Goal: Task Accomplishment & Management: Complete application form

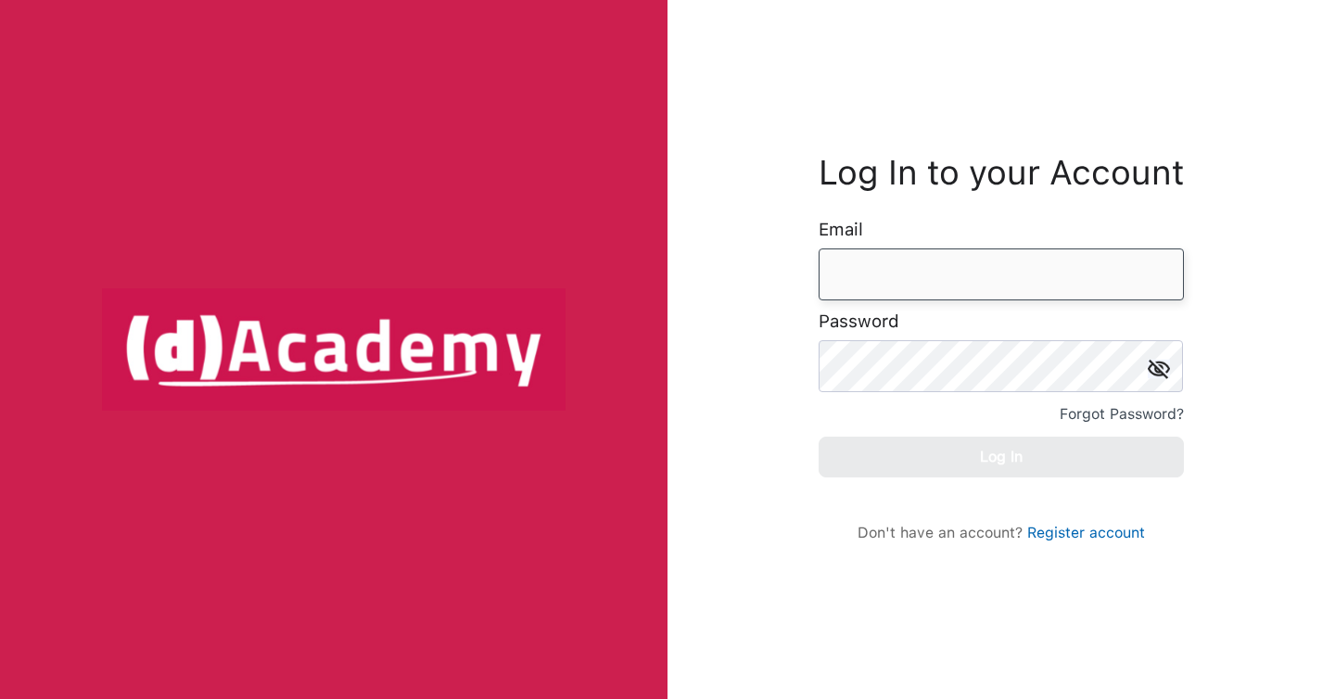
click at [921, 268] on input "email" at bounding box center [1001, 274] width 365 height 52
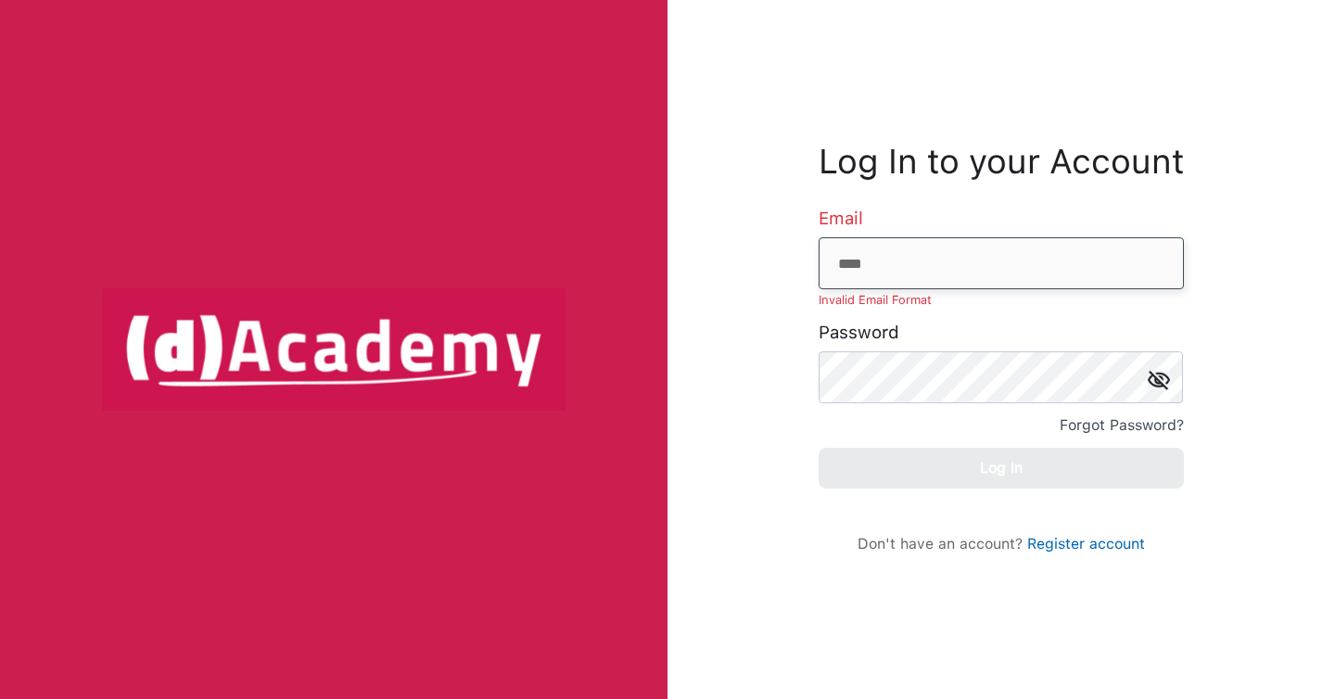
type input "**********"
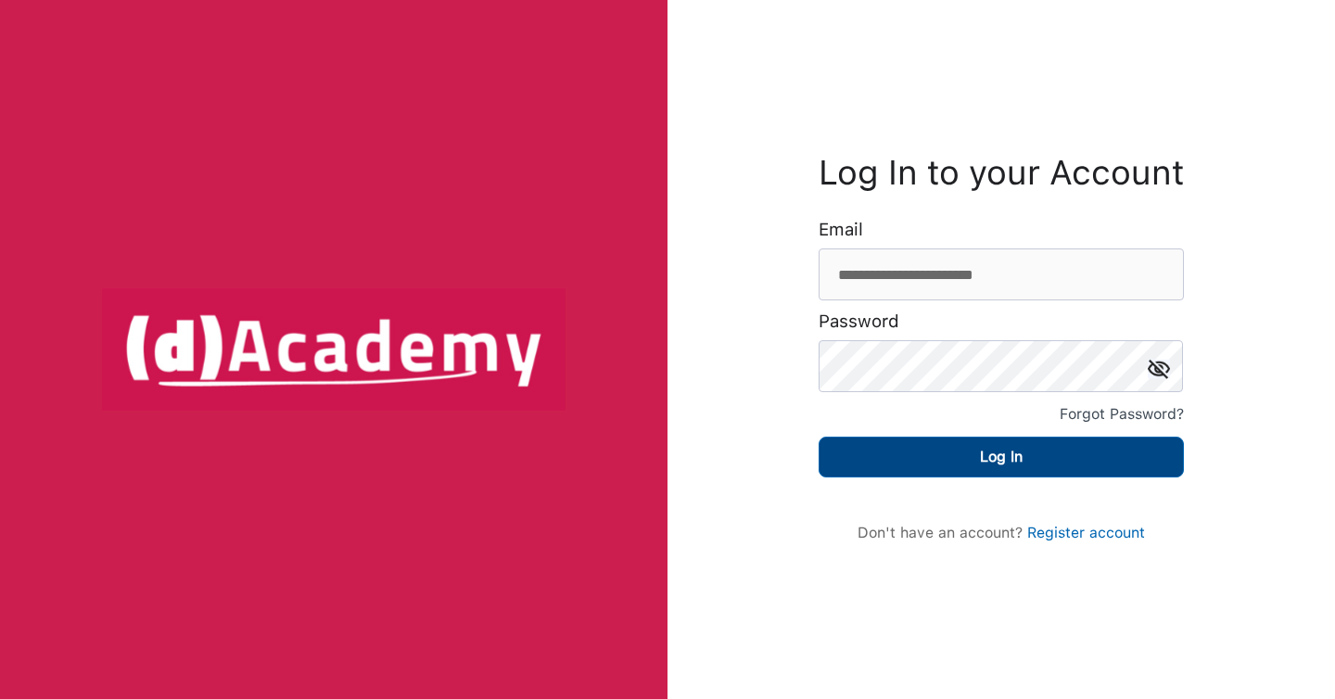
click at [997, 457] on button "Log In" at bounding box center [1001, 457] width 365 height 41
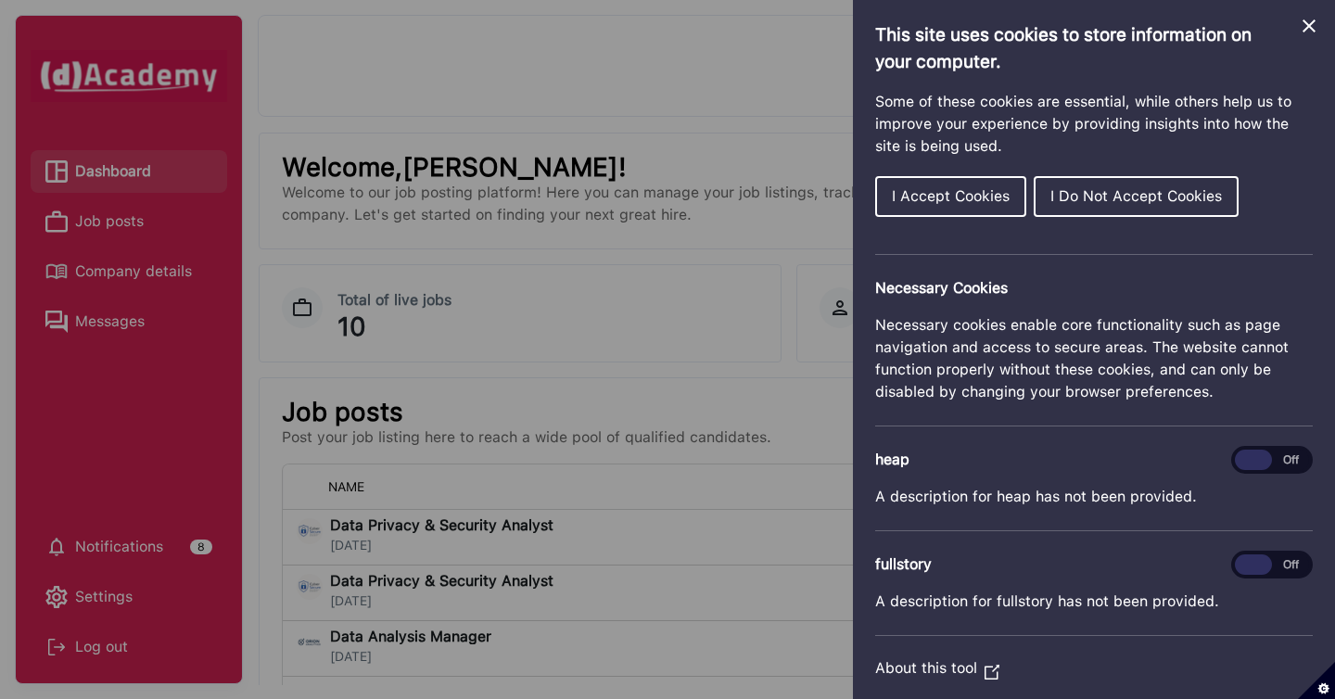
click at [971, 197] on span "I Accept Cookies" at bounding box center [951, 196] width 118 height 18
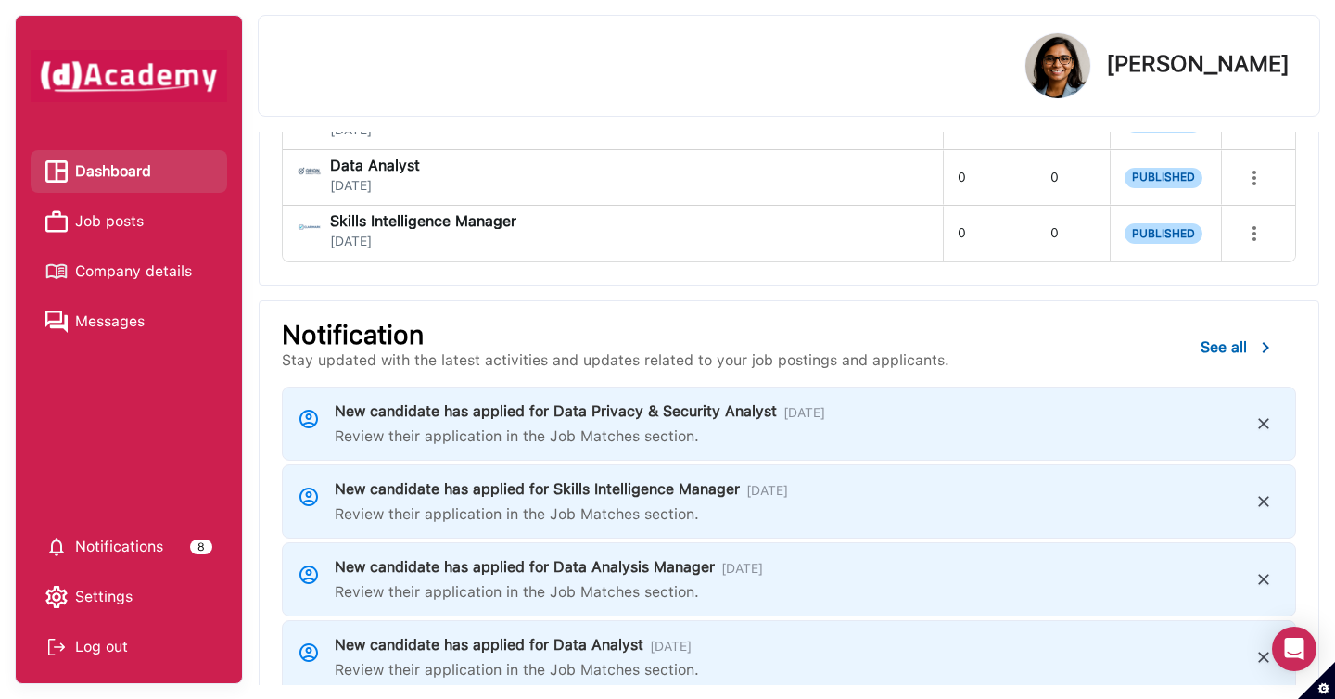
scroll to position [132, 0]
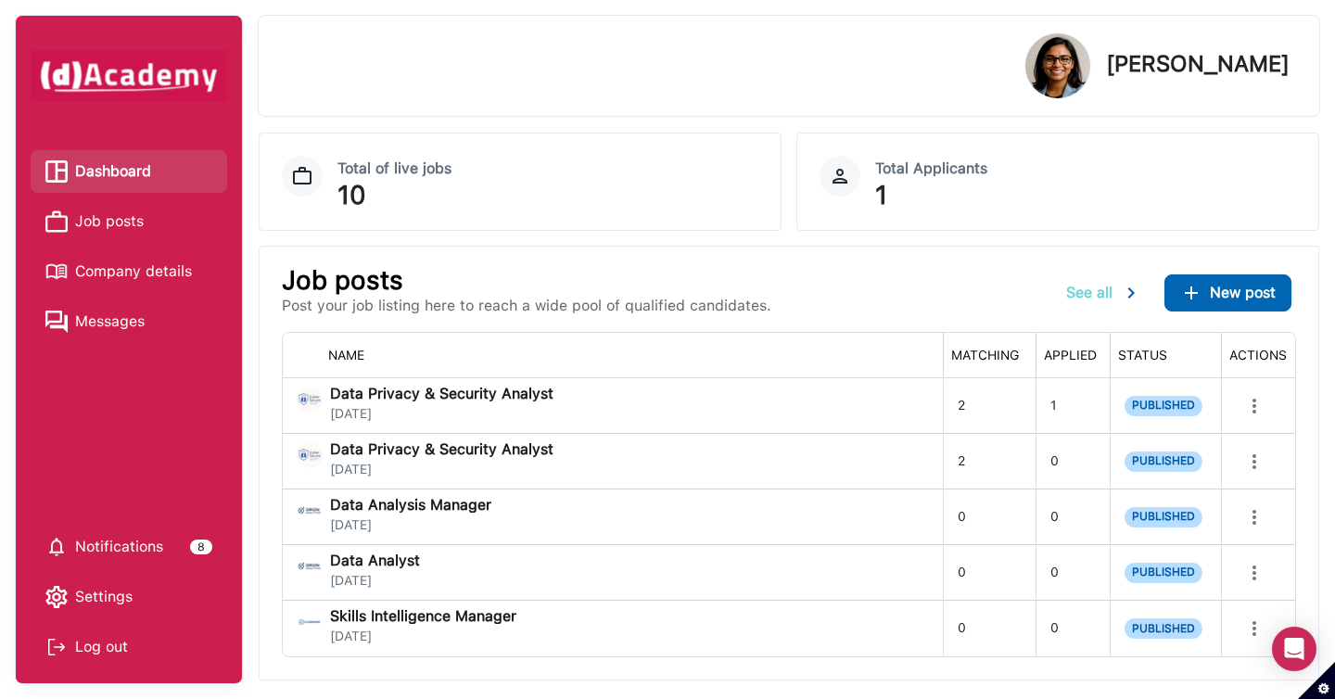
click at [1084, 294] on span "See all" at bounding box center [1089, 293] width 46 height 18
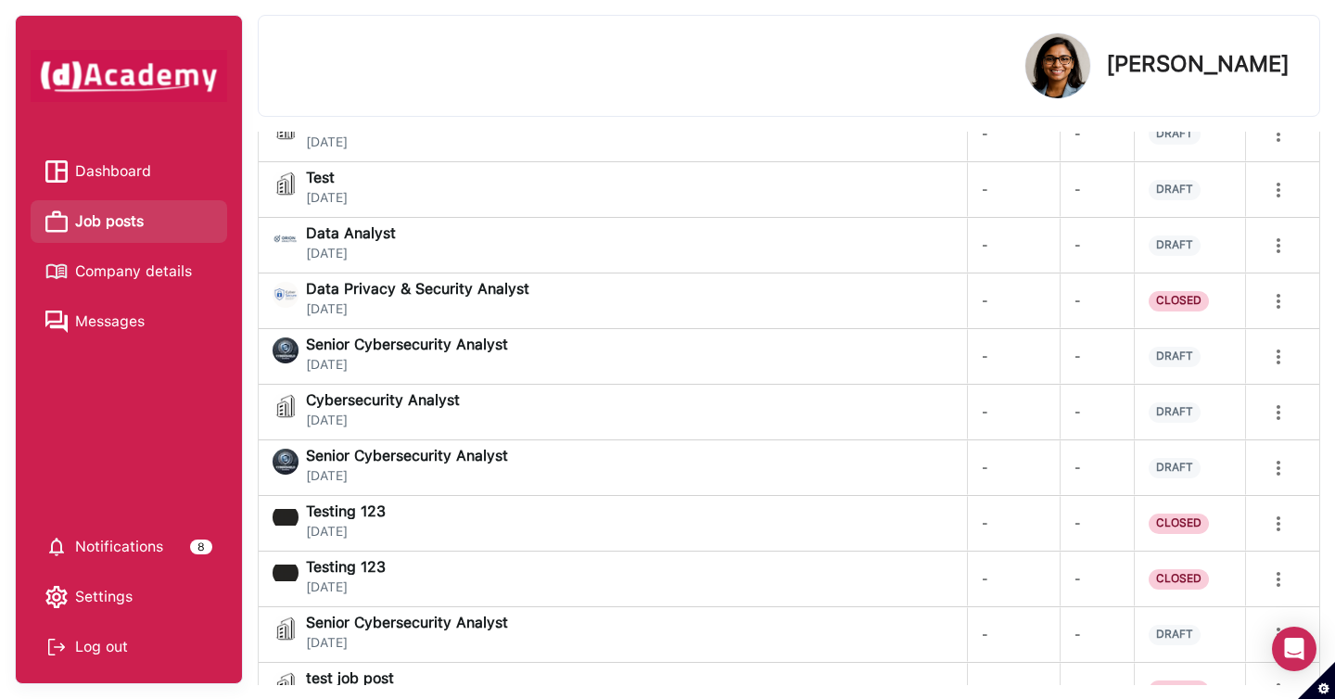
scroll to position [659, 0]
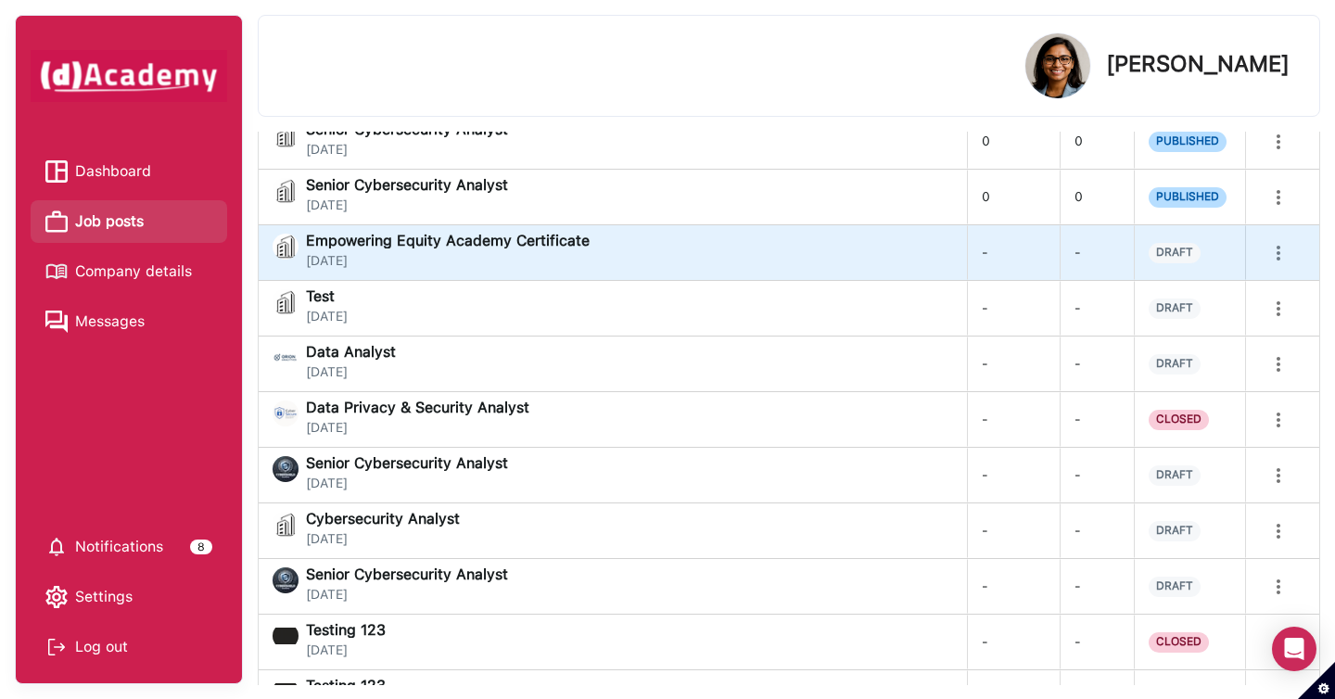
click at [559, 241] on span "Empowering Equity Academy Certificate" at bounding box center [448, 241] width 284 height 15
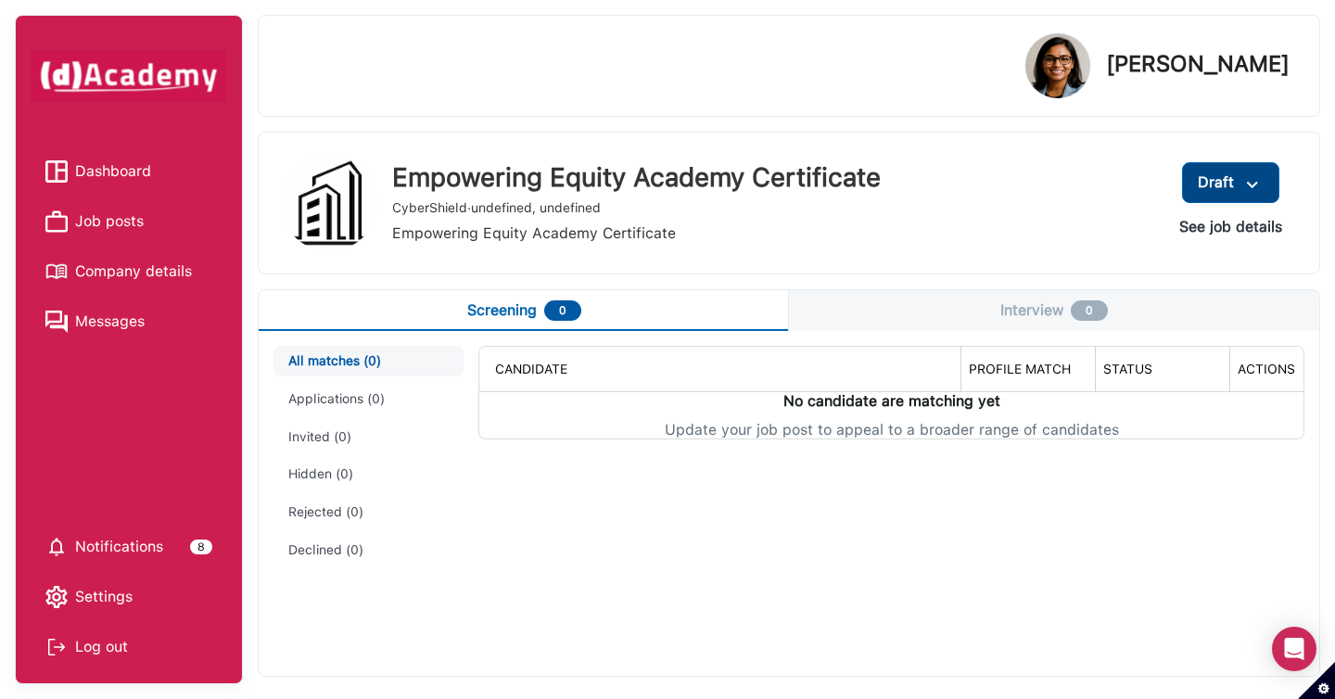
click at [1258, 177] on img at bounding box center [1252, 184] width 22 height 23
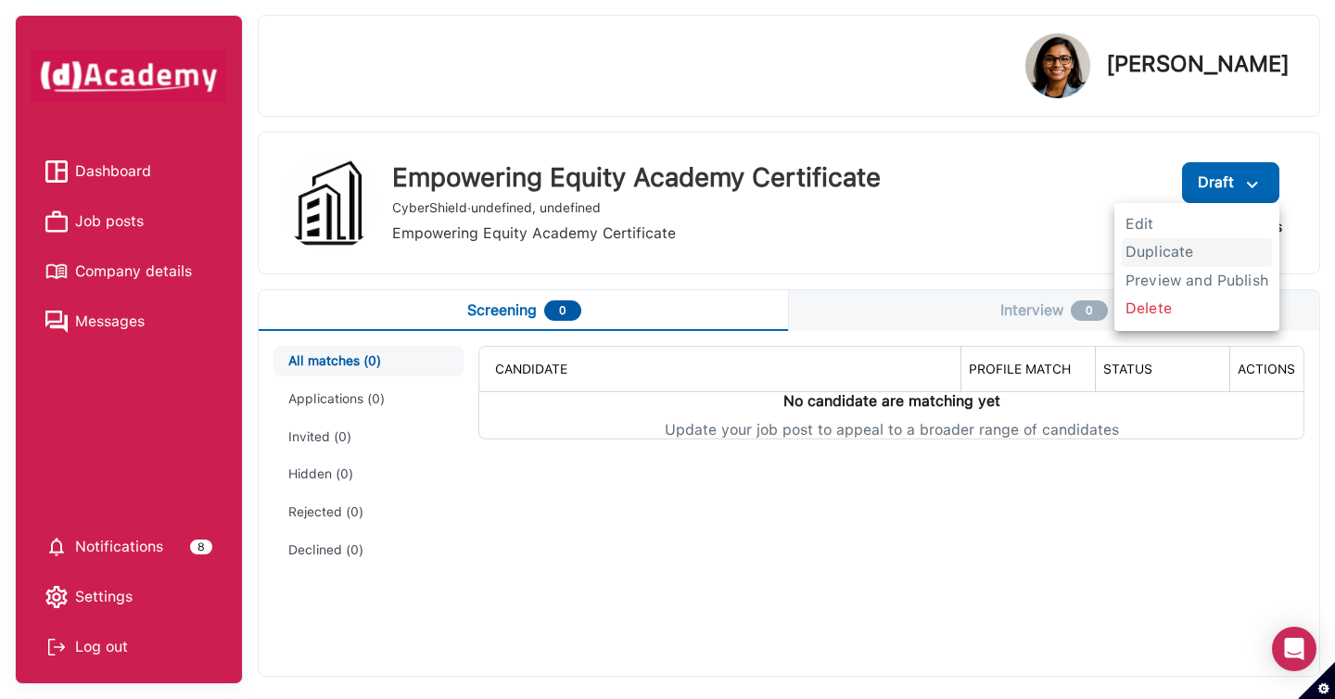
click at [1156, 228] on span "Edit" at bounding box center [1197, 224] width 150 height 28
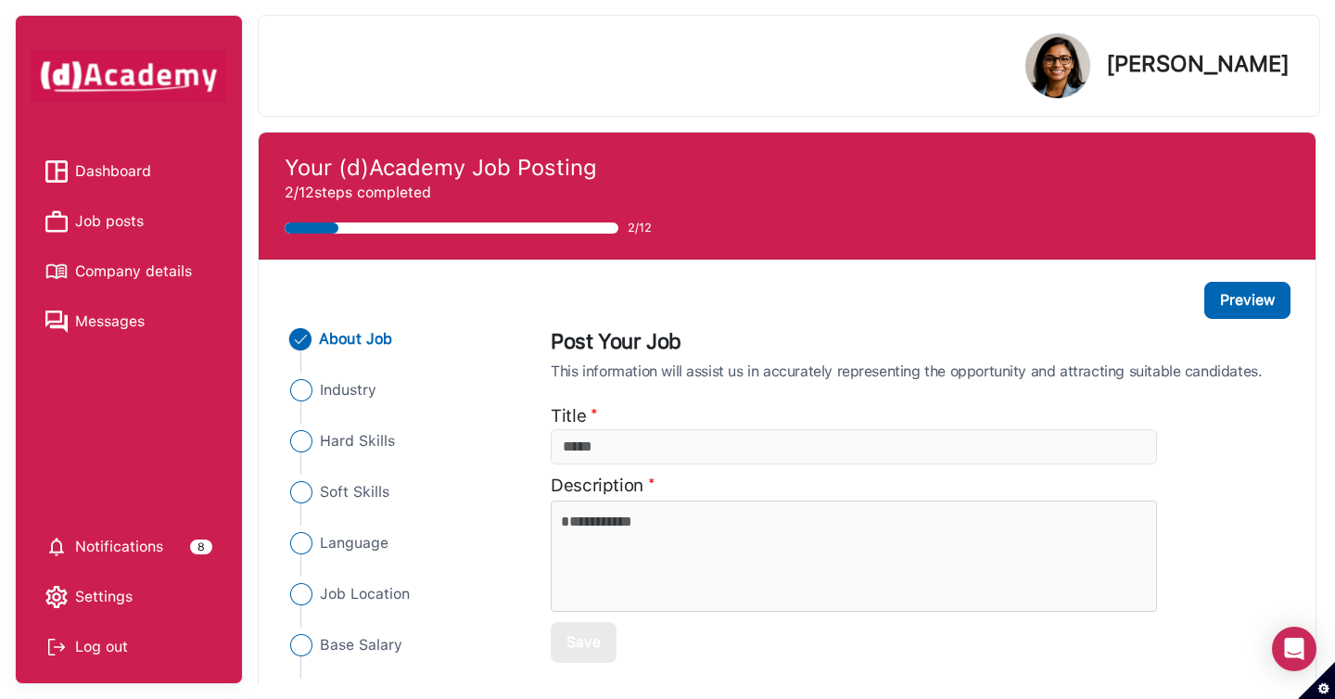
type input "**********"
type textarea "**********"
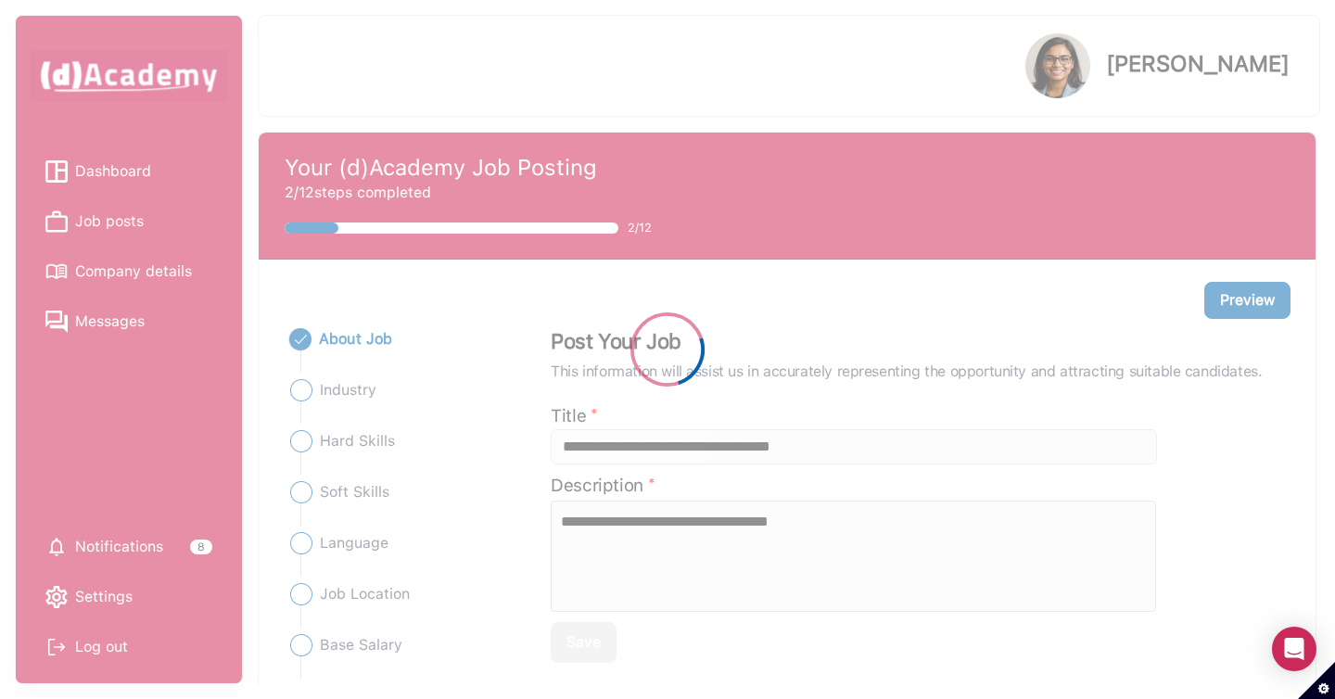
click at [352, 442] on div at bounding box center [667, 349] width 1335 height 699
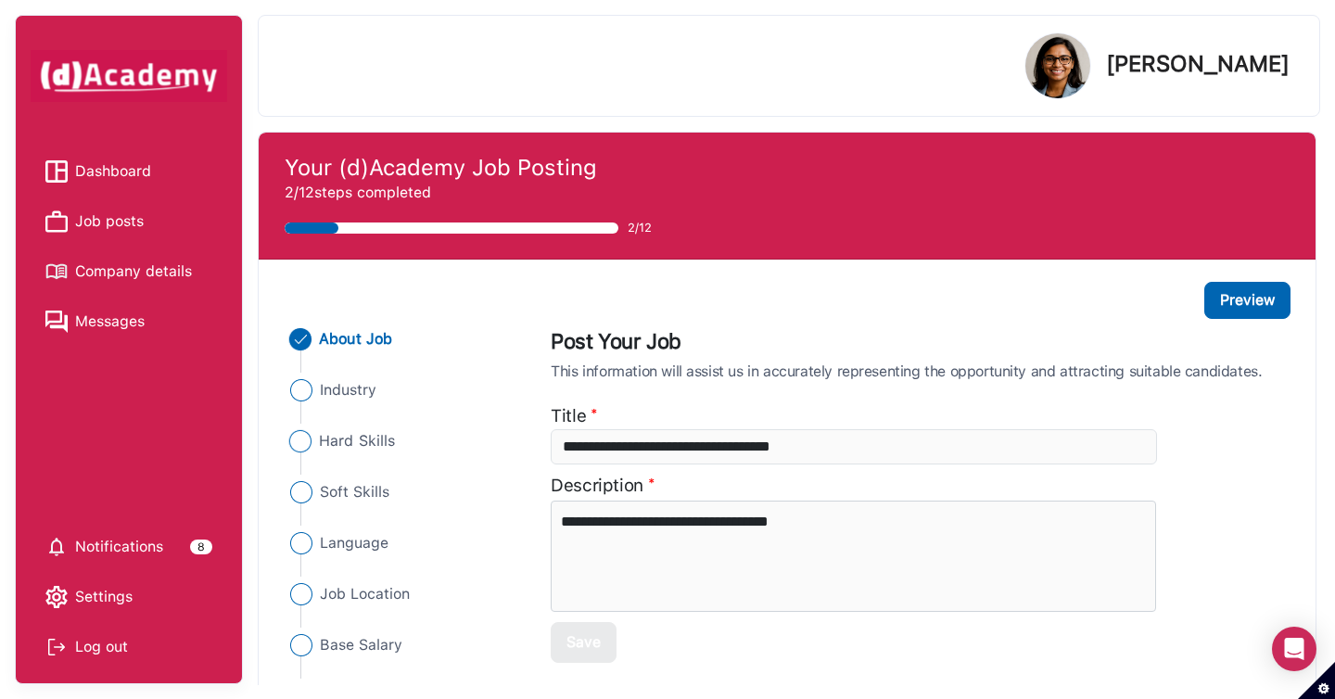
click at [363, 440] on span "Hard Skills" at bounding box center [358, 441] width 76 height 22
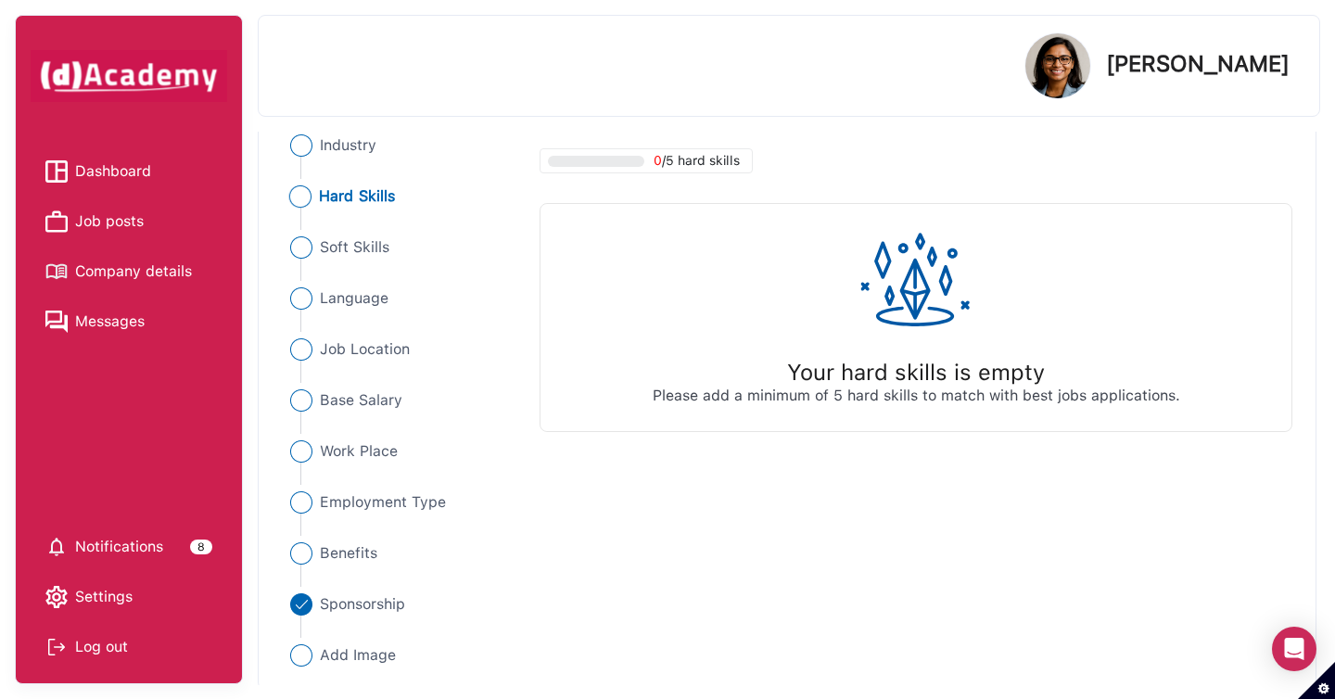
scroll to position [70, 0]
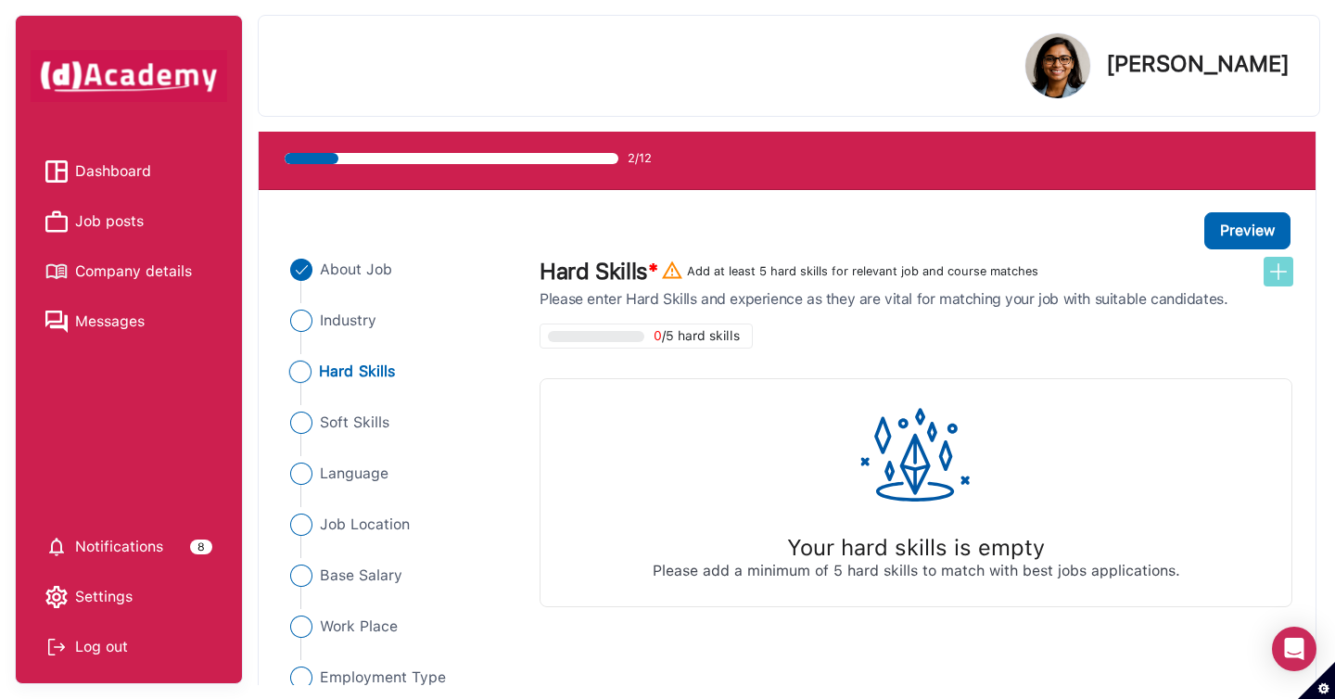
click at [1278, 273] on img at bounding box center [1278, 272] width 22 height 22
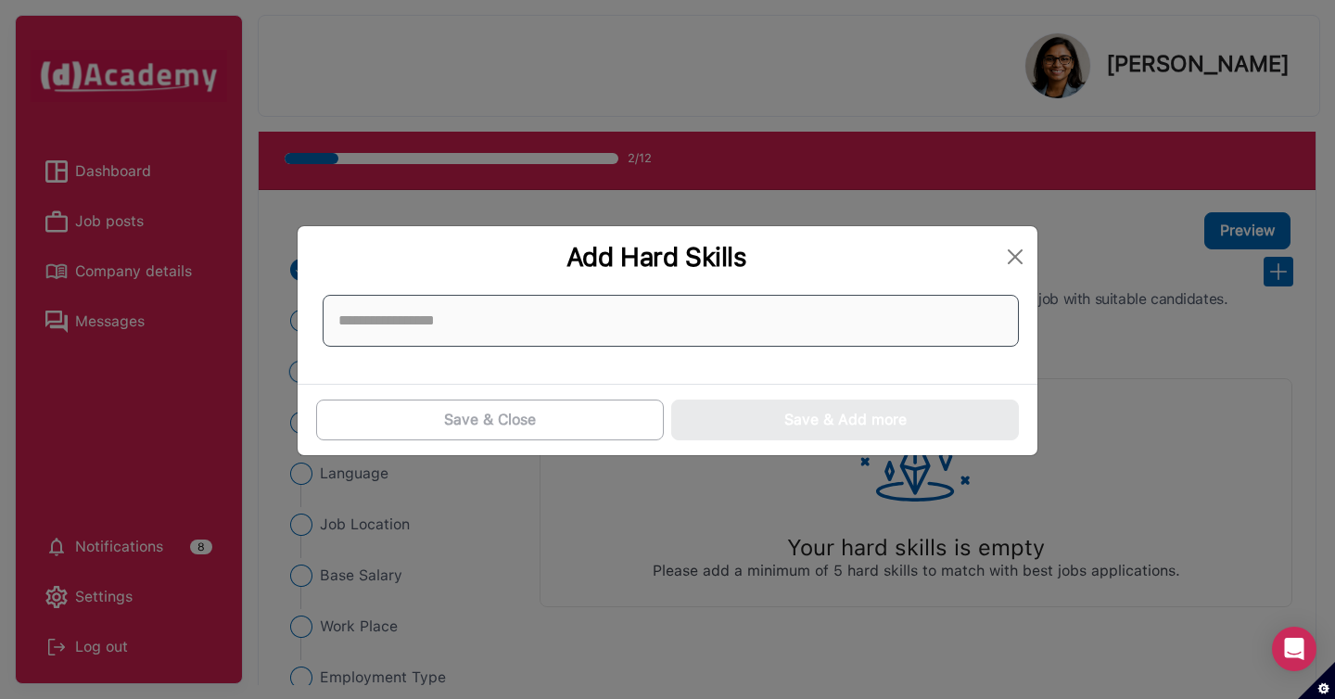
click at [890, 312] on input at bounding box center [671, 321] width 696 height 52
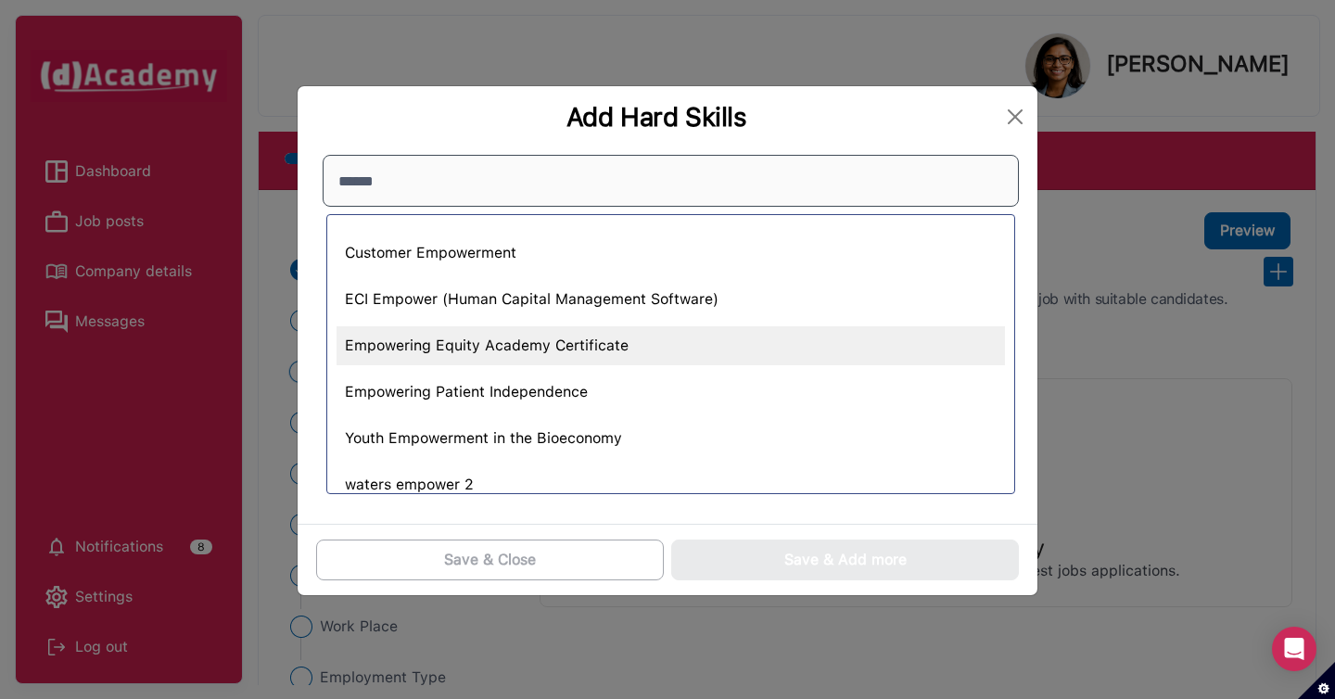
type input "******"
click at [760, 351] on div "Empowering Equity Academy Certificate" at bounding box center [671, 345] width 668 height 39
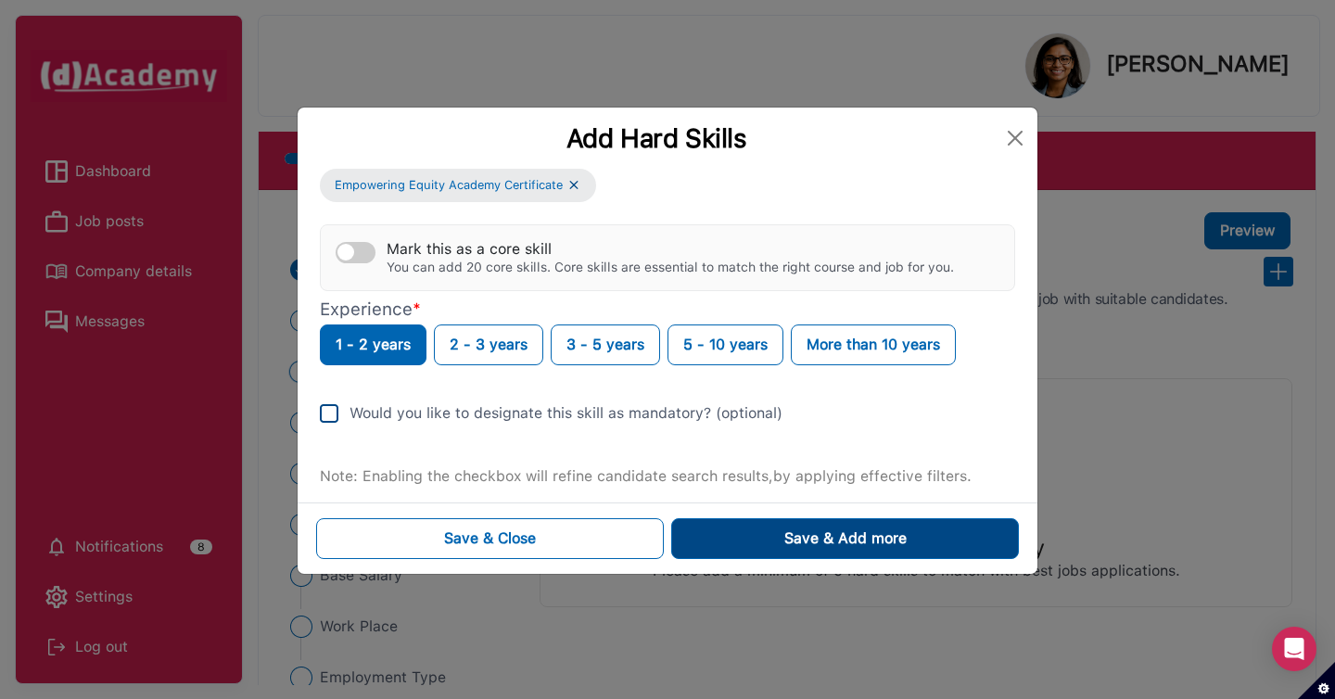
click at [742, 525] on button "Save & Add more" at bounding box center [845, 538] width 348 height 41
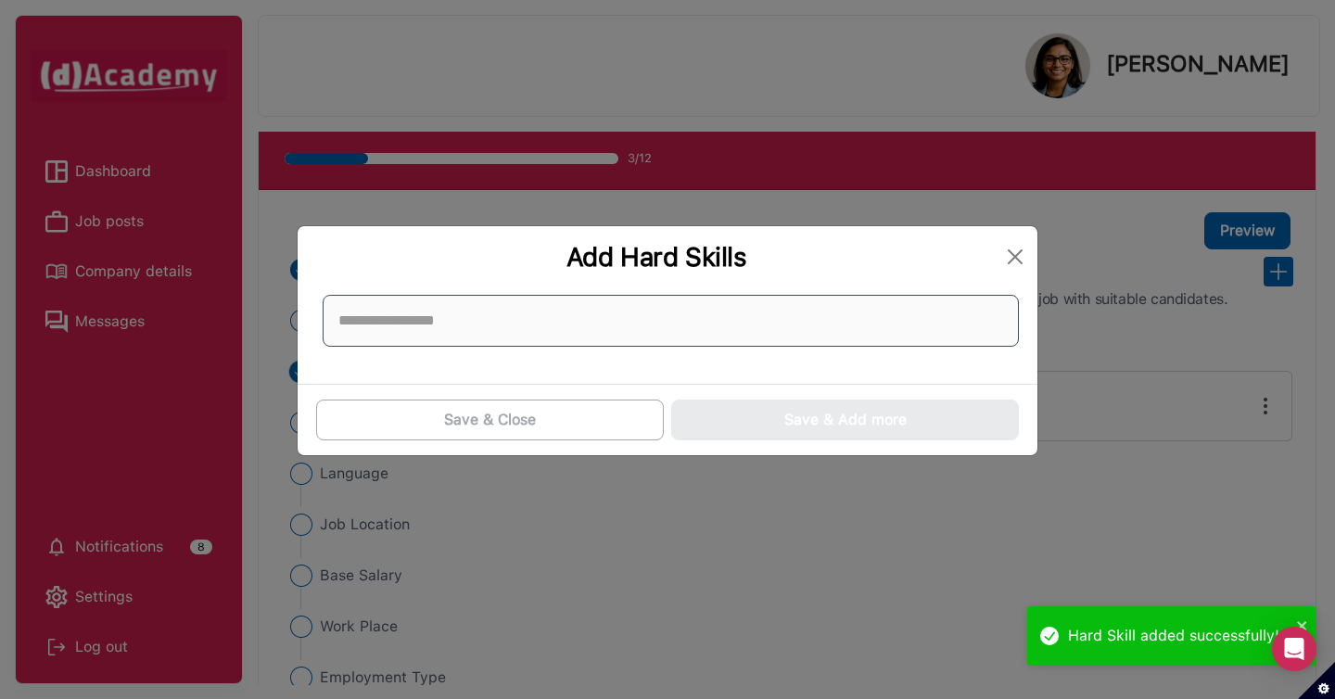
click at [701, 324] on input at bounding box center [671, 321] width 696 height 52
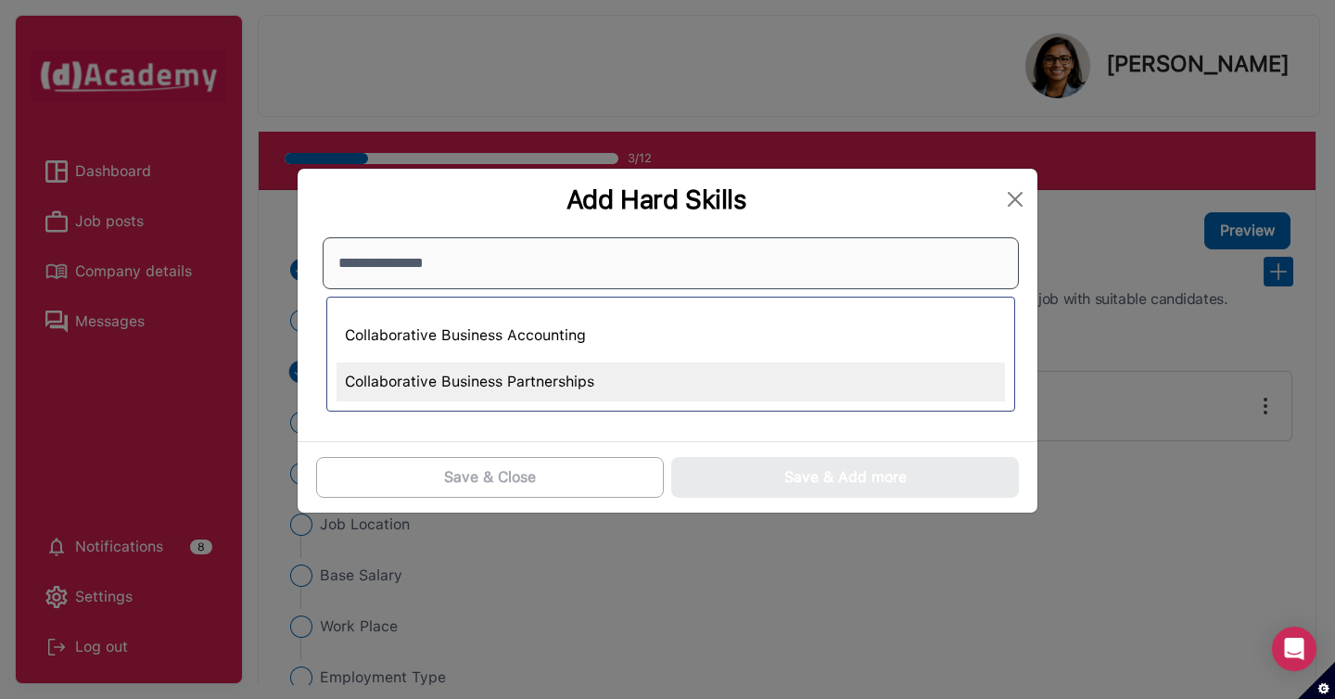
type input "**********"
click at [754, 394] on div "Collaborative Business Partnerships" at bounding box center [671, 382] width 668 height 39
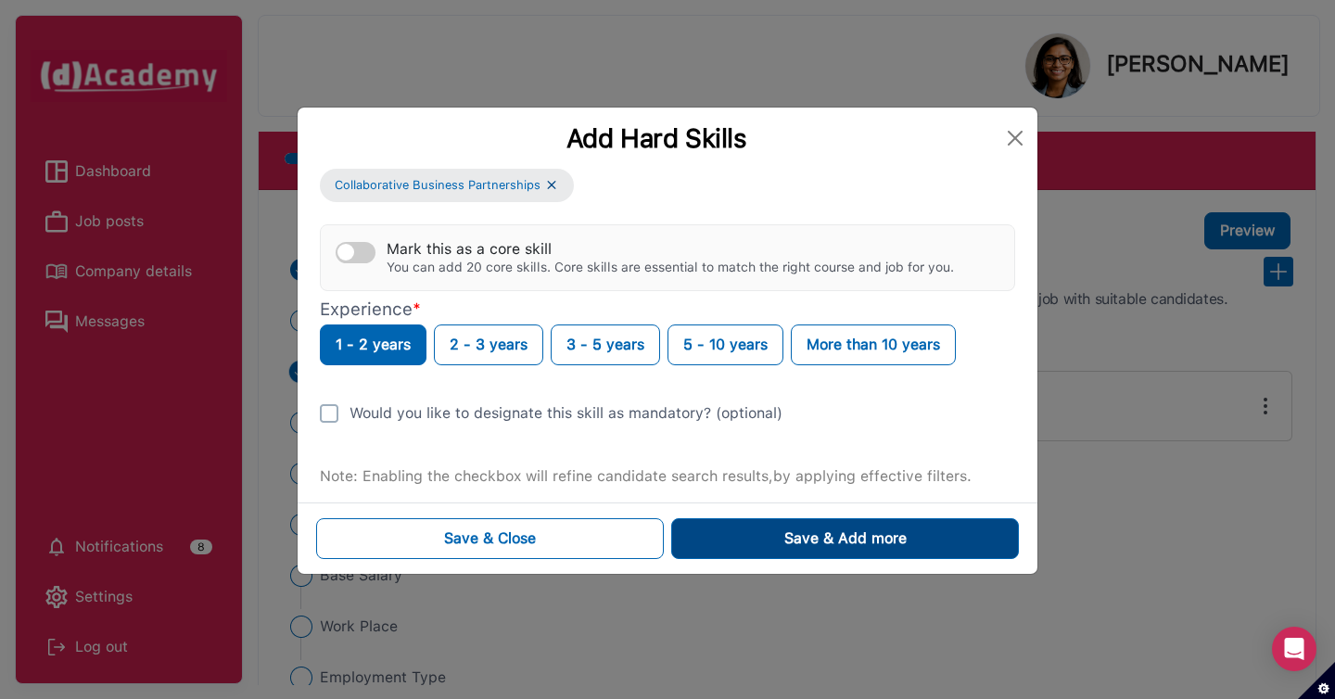
click at [782, 535] on button "Save & Add more" at bounding box center [845, 538] width 348 height 41
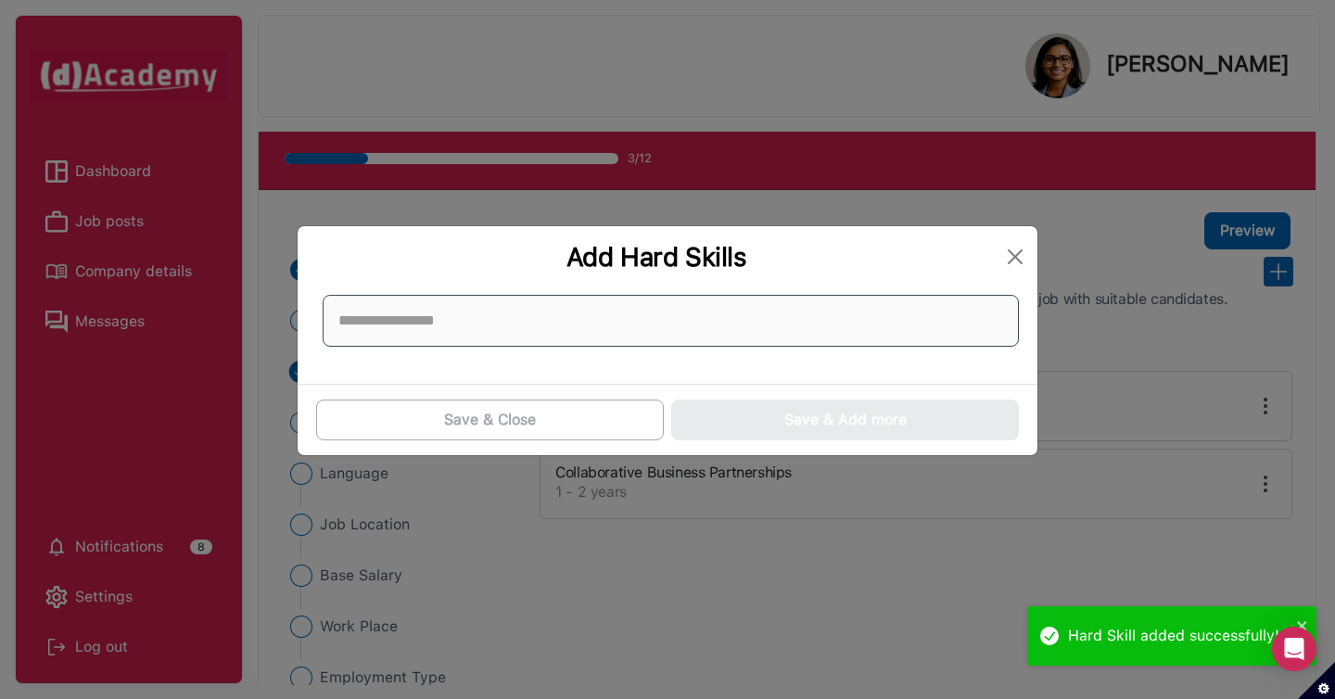
click at [636, 312] on input at bounding box center [671, 321] width 696 height 52
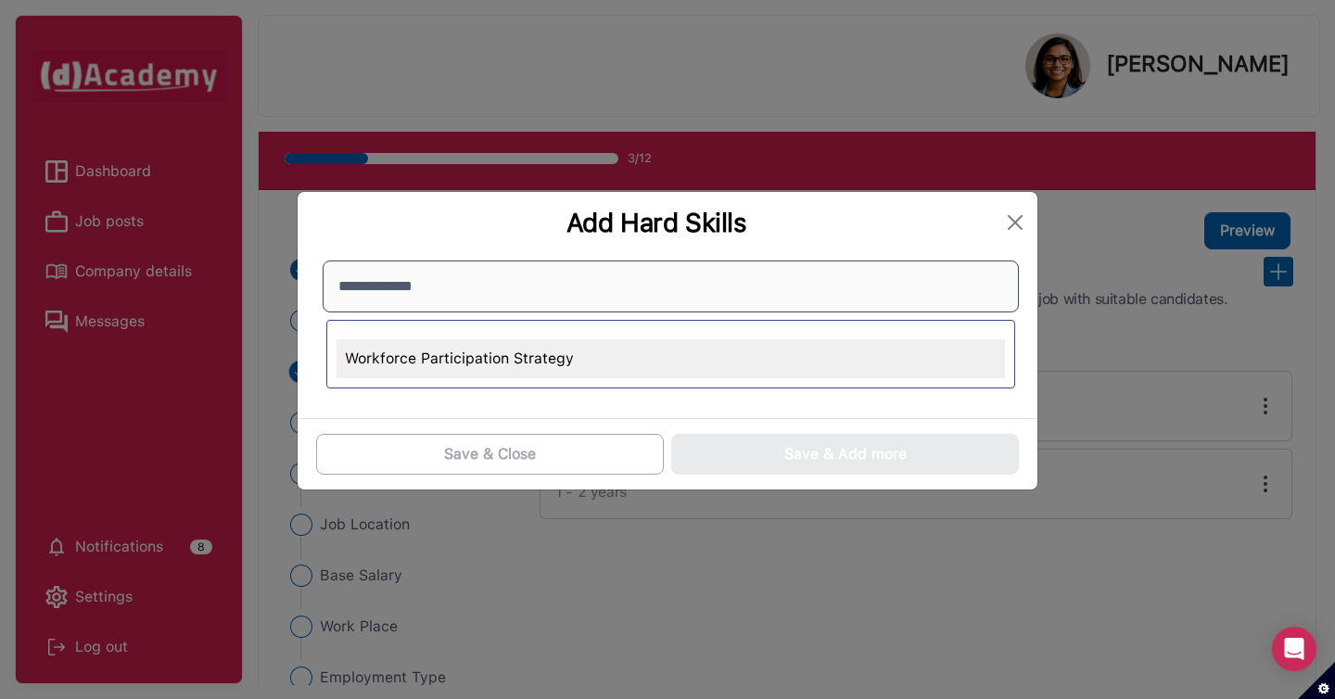
type input "**********"
click at [554, 355] on div "Workforce Participation Strategy" at bounding box center [671, 358] width 668 height 39
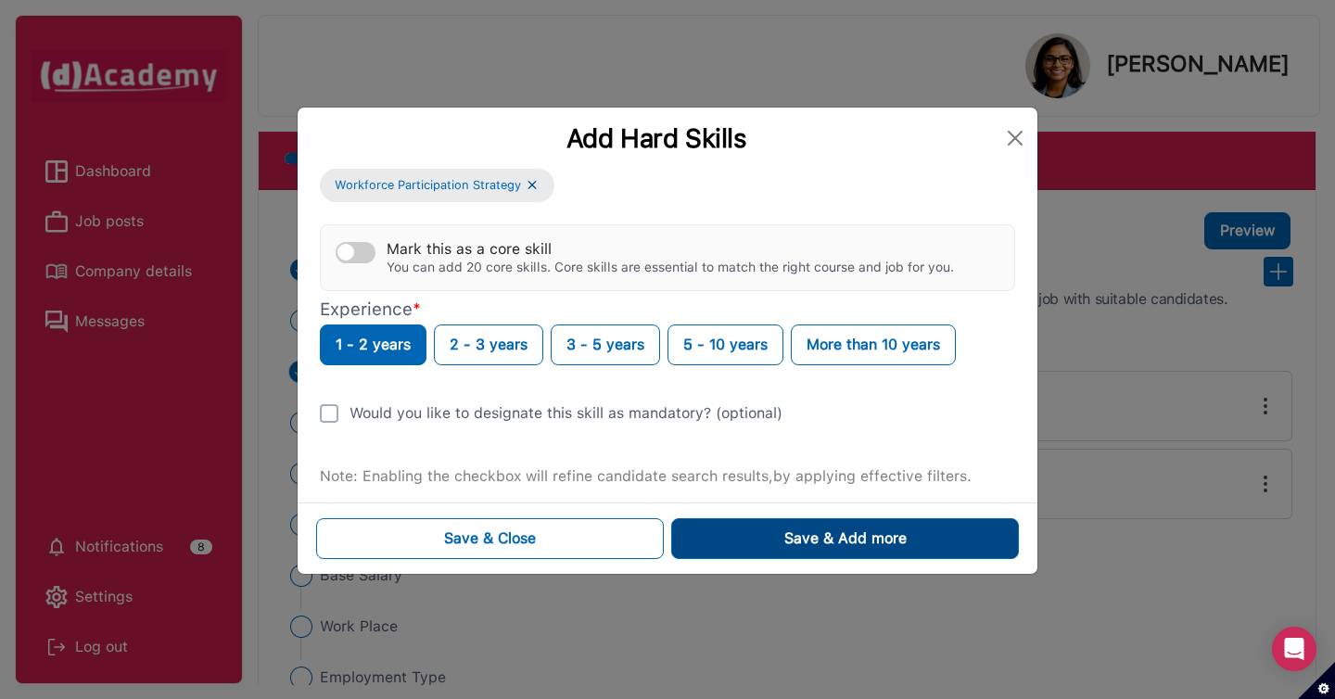
click at [759, 539] on button "Save & Add more" at bounding box center [845, 538] width 348 height 41
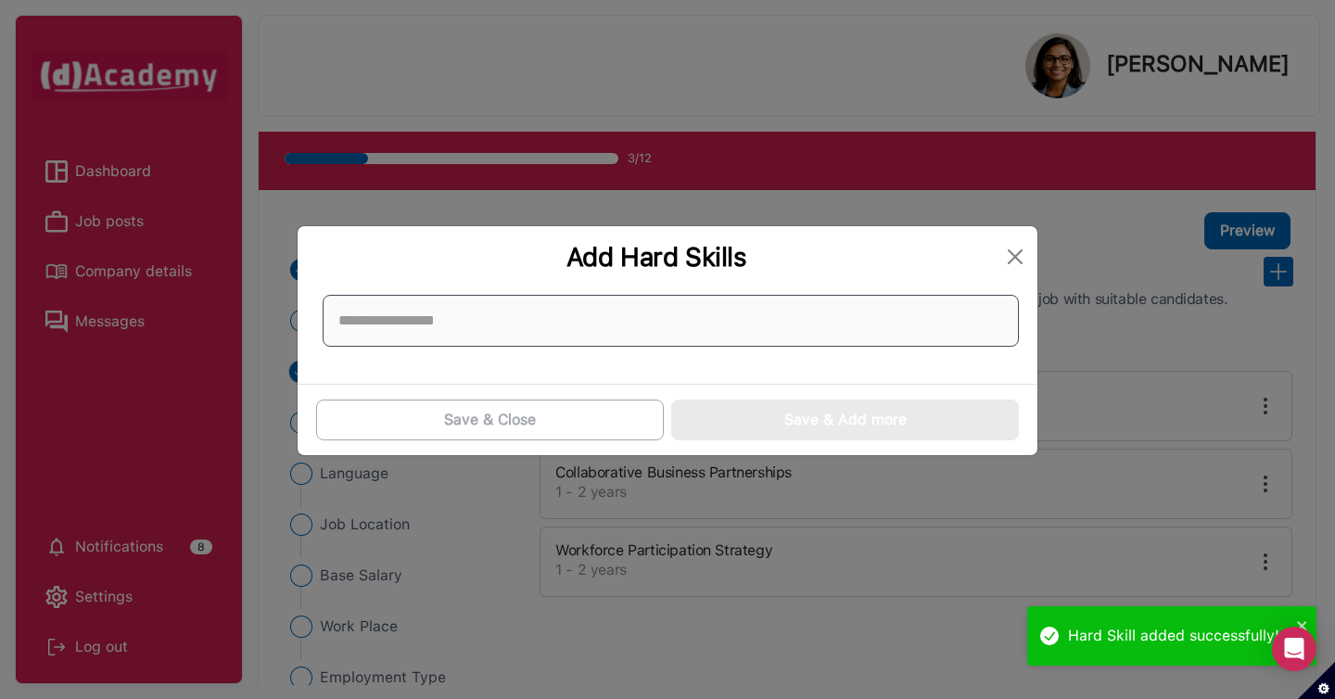
click at [581, 312] on input at bounding box center [671, 321] width 696 height 52
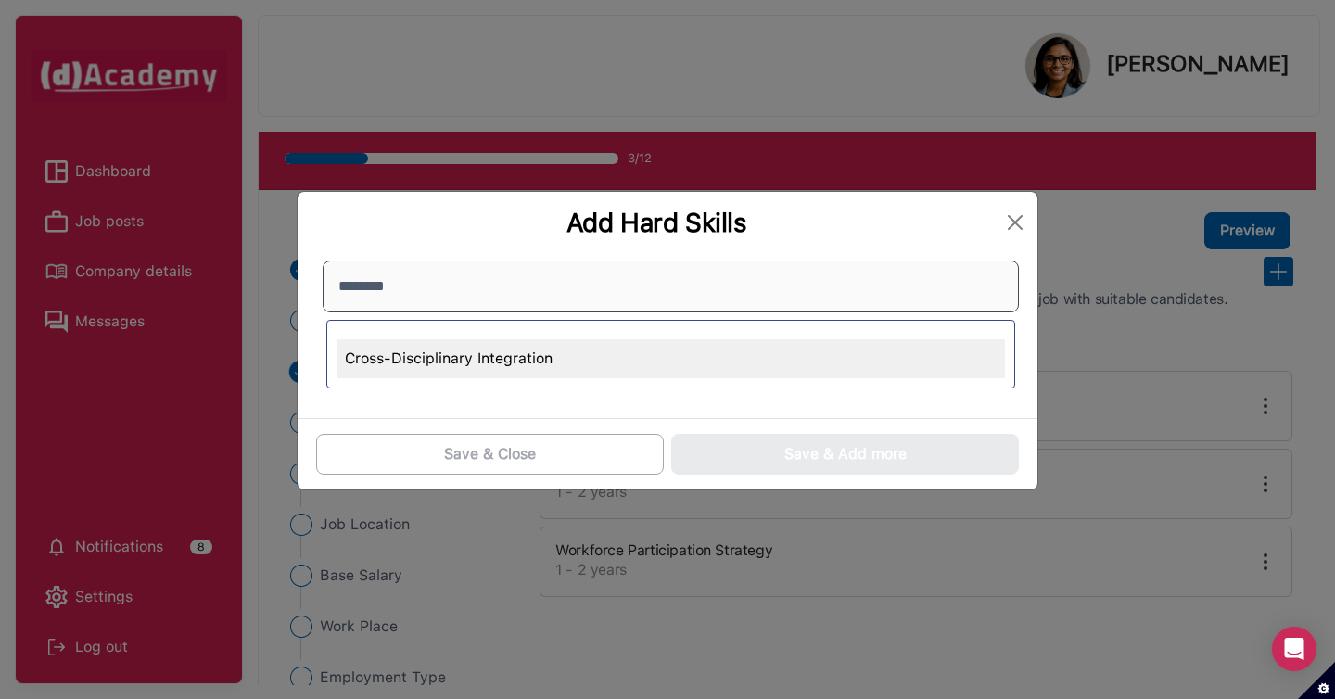
type input "********"
click at [564, 362] on div "Cross-Disciplinary Integration" at bounding box center [671, 358] width 668 height 39
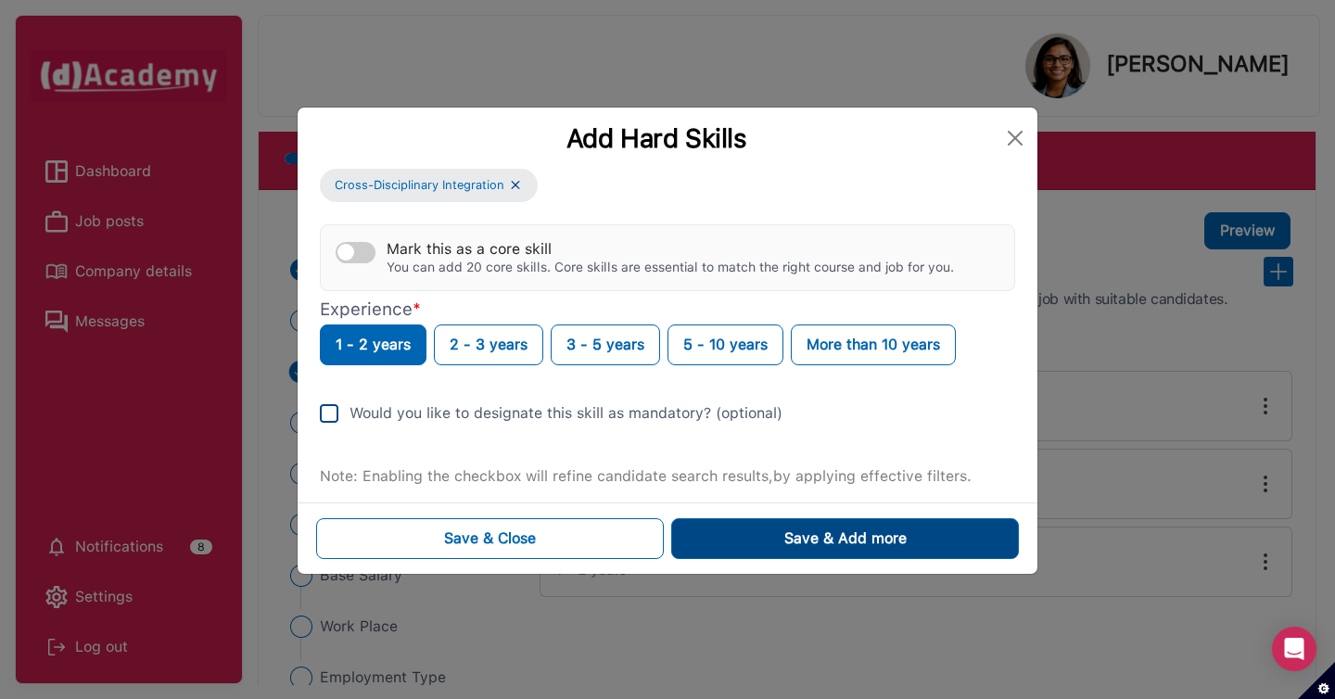
click at [720, 543] on button "Save & Add more" at bounding box center [845, 538] width 348 height 41
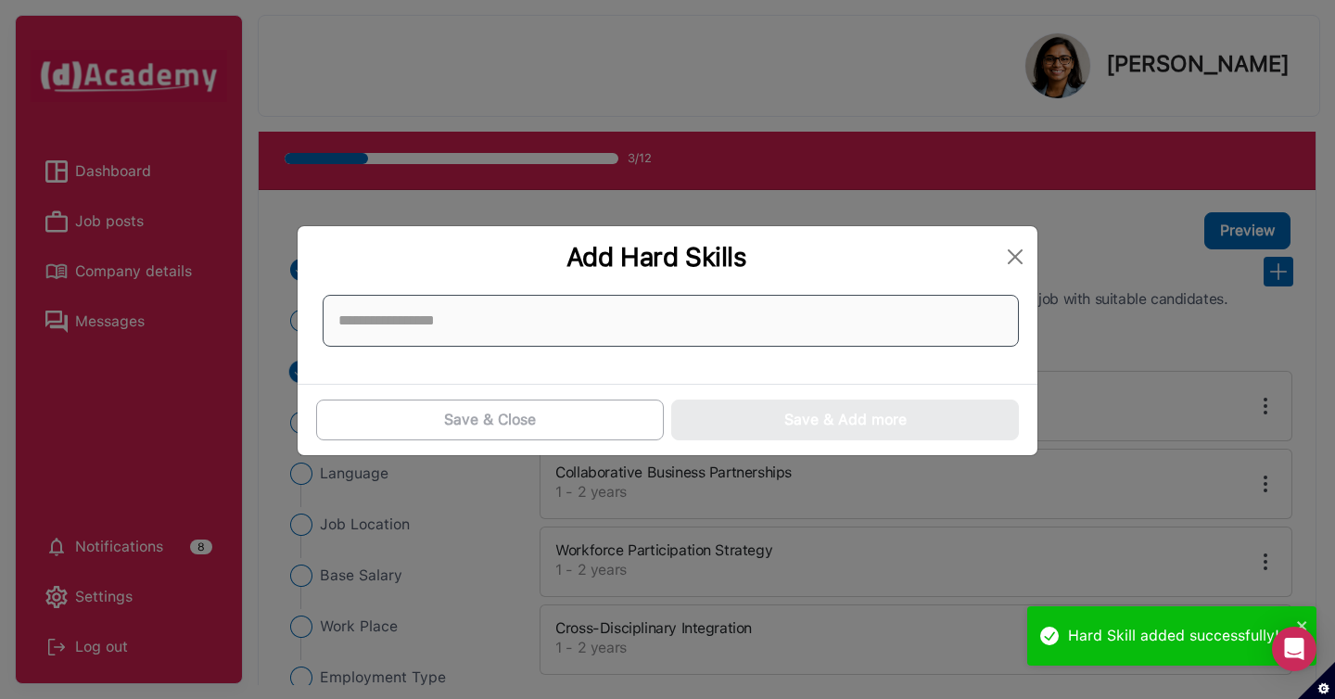
click at [471, 309] on input at bounding box center [671, 321] width 696 height 52
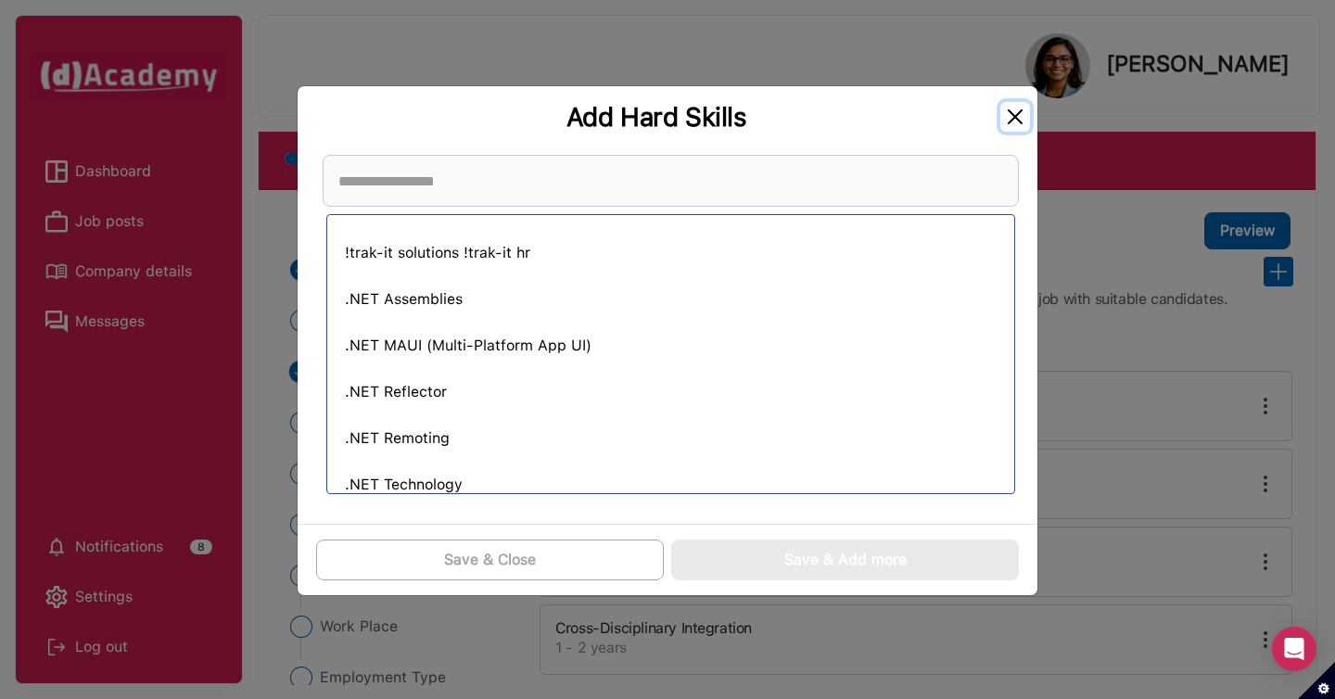
click at [1018, 117] on button "Close" at bounding box center [1015, 117] width 30 height 30
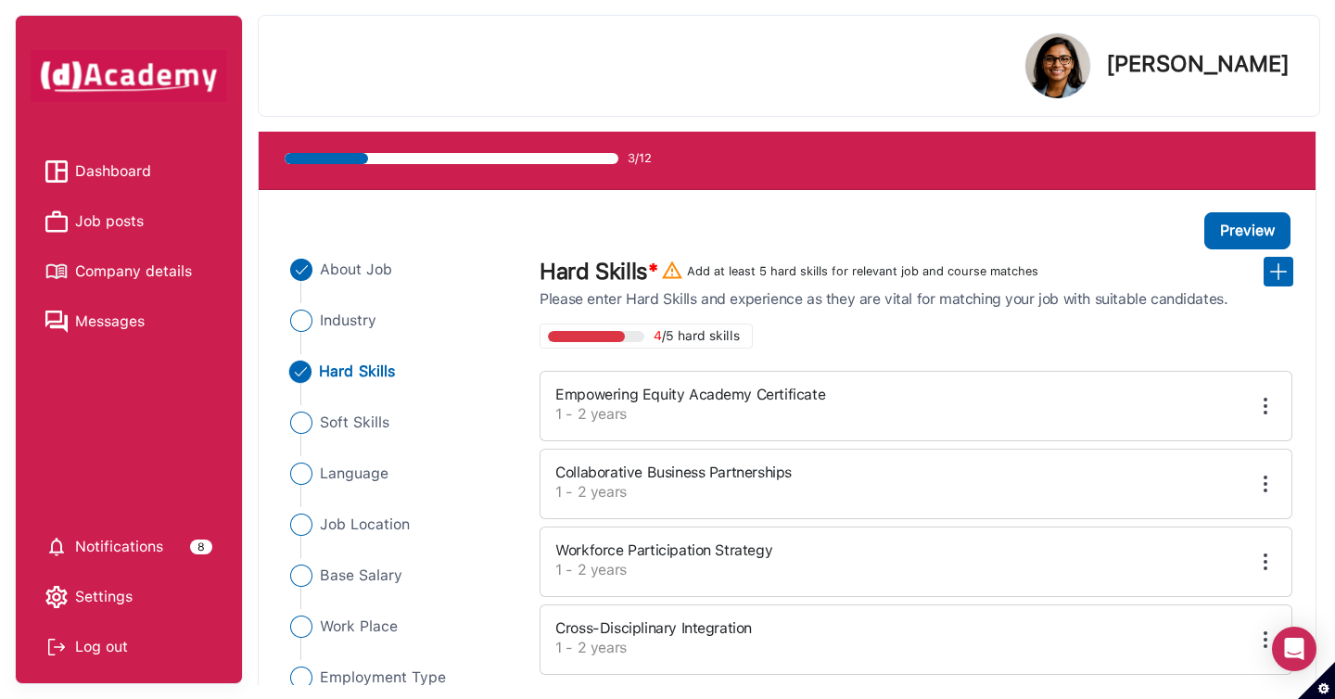
click at [104, 172] on span "Dashboard" at bounding box center [113, 172] width 76 height 28
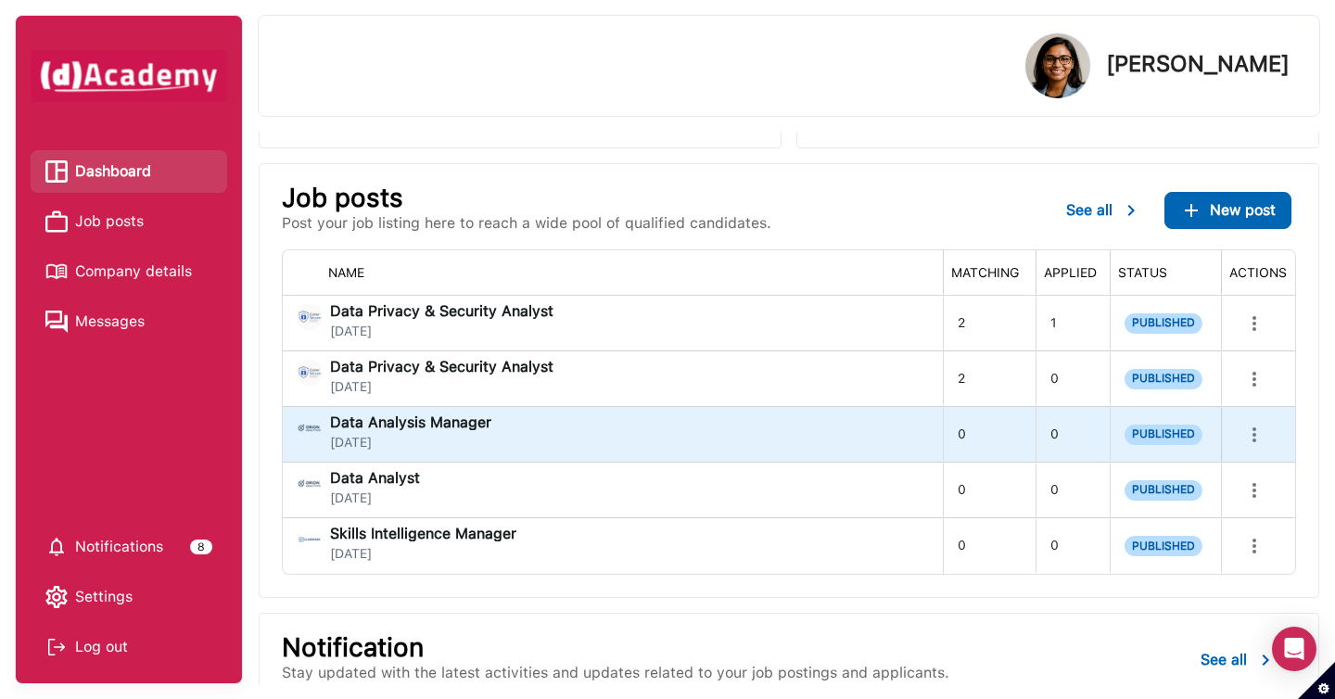
scroll to position [242, 0]
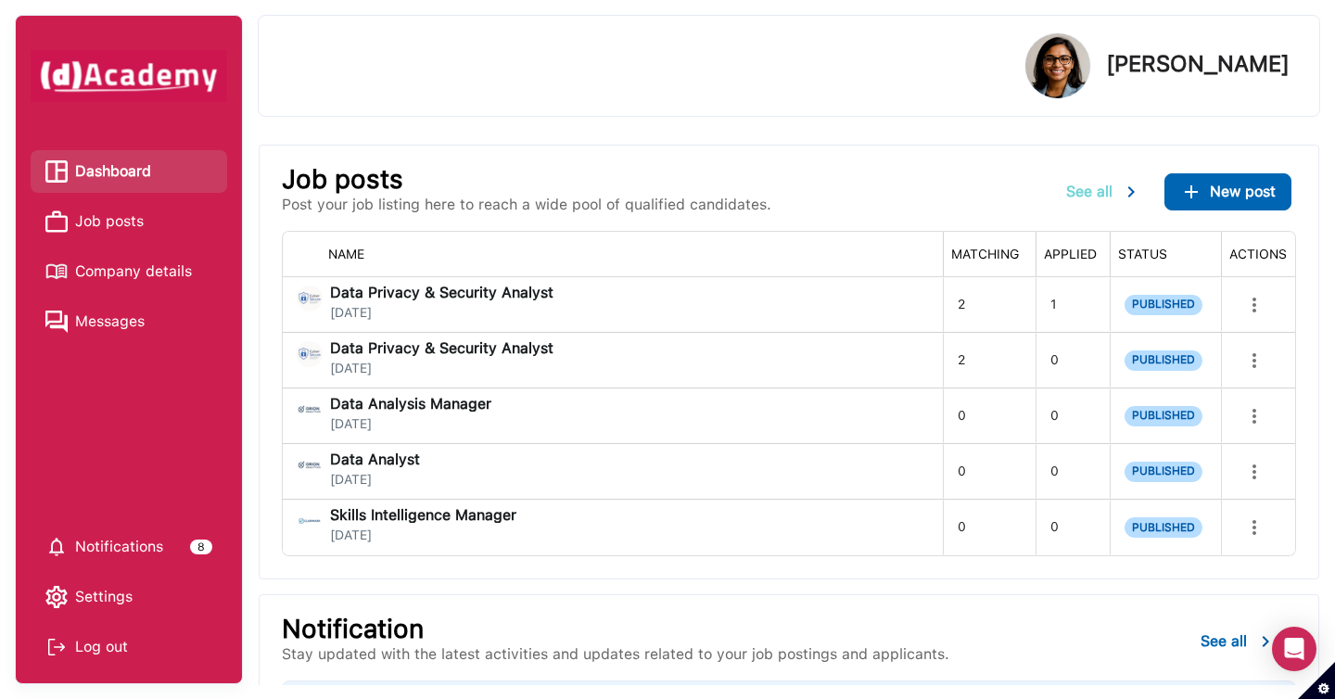
click at [1090, 192] on span "See all" at bounding box center [1089, 192] width 46 height 18
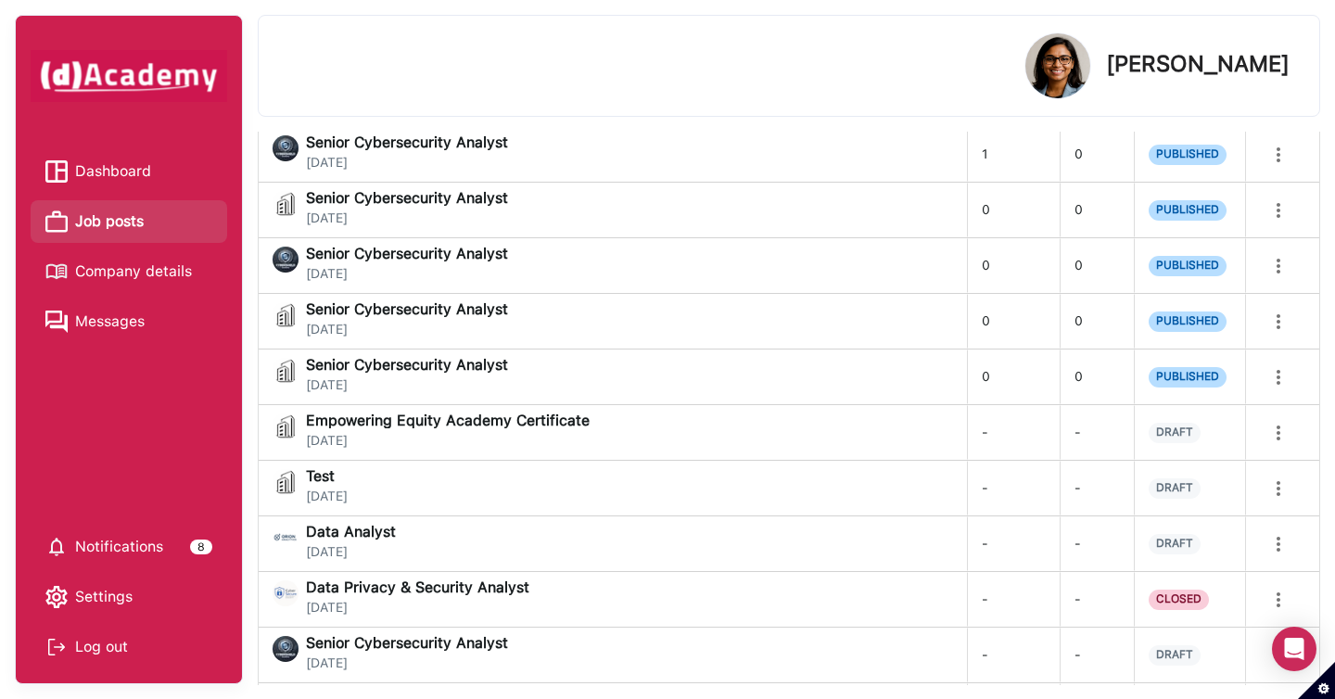
scroll to position [486, 0]
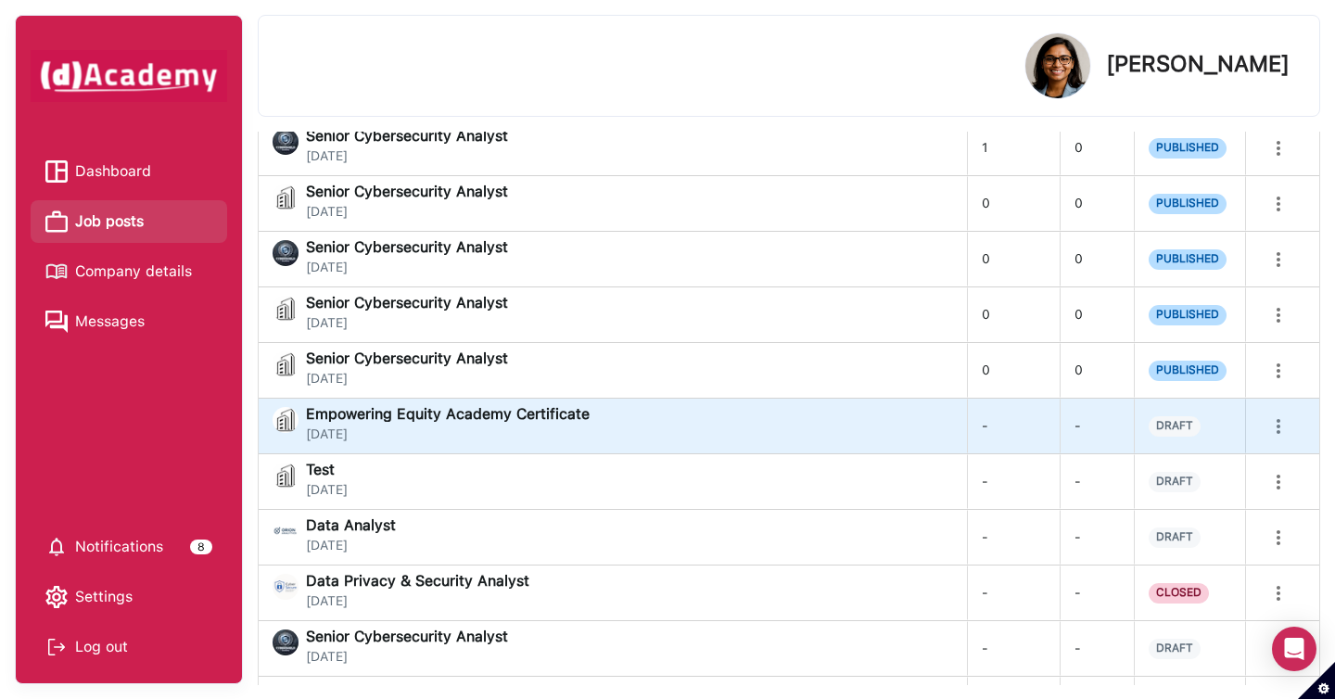
click at [566, 417] on span "Empowering Equity Academy Certificate" at bounding box center [448, 414] width 284 height 15
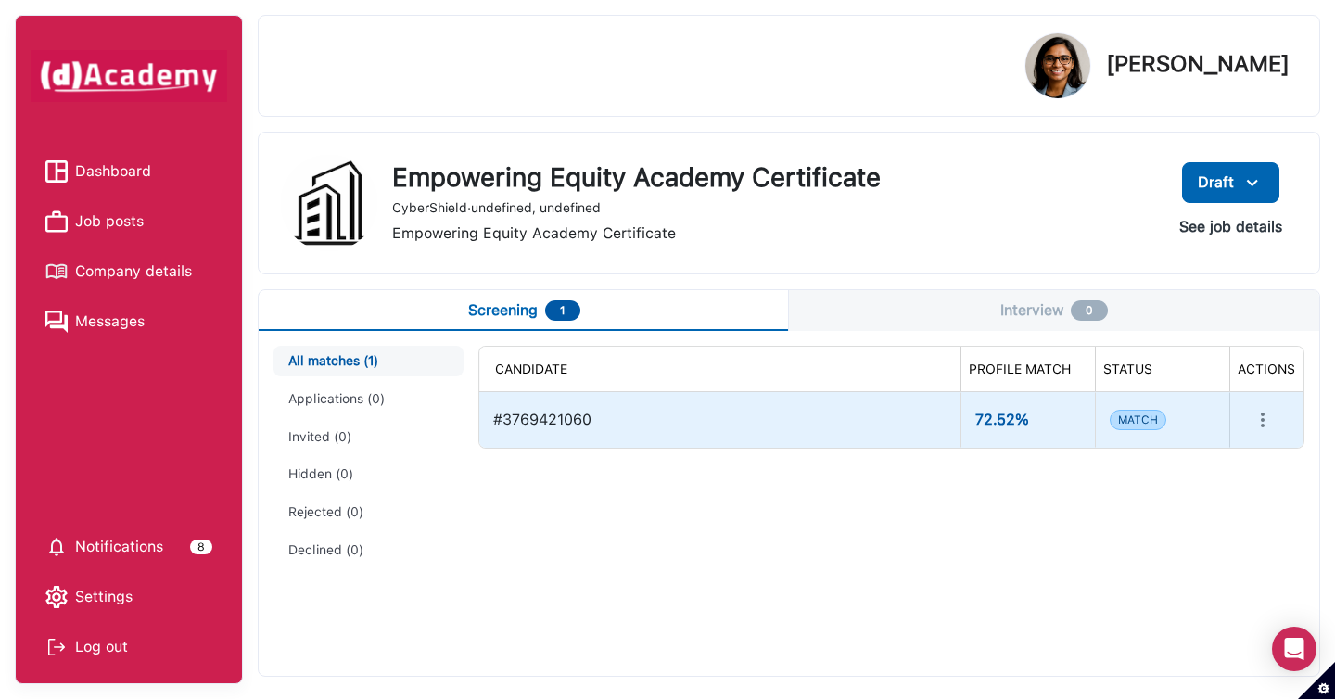
click at [1278, 407] on div at bounding box center [1266, 420] width 45 height 38
click at [1262, 415] on icon "more" at bounding box center [1263, 420] width 4 height 15
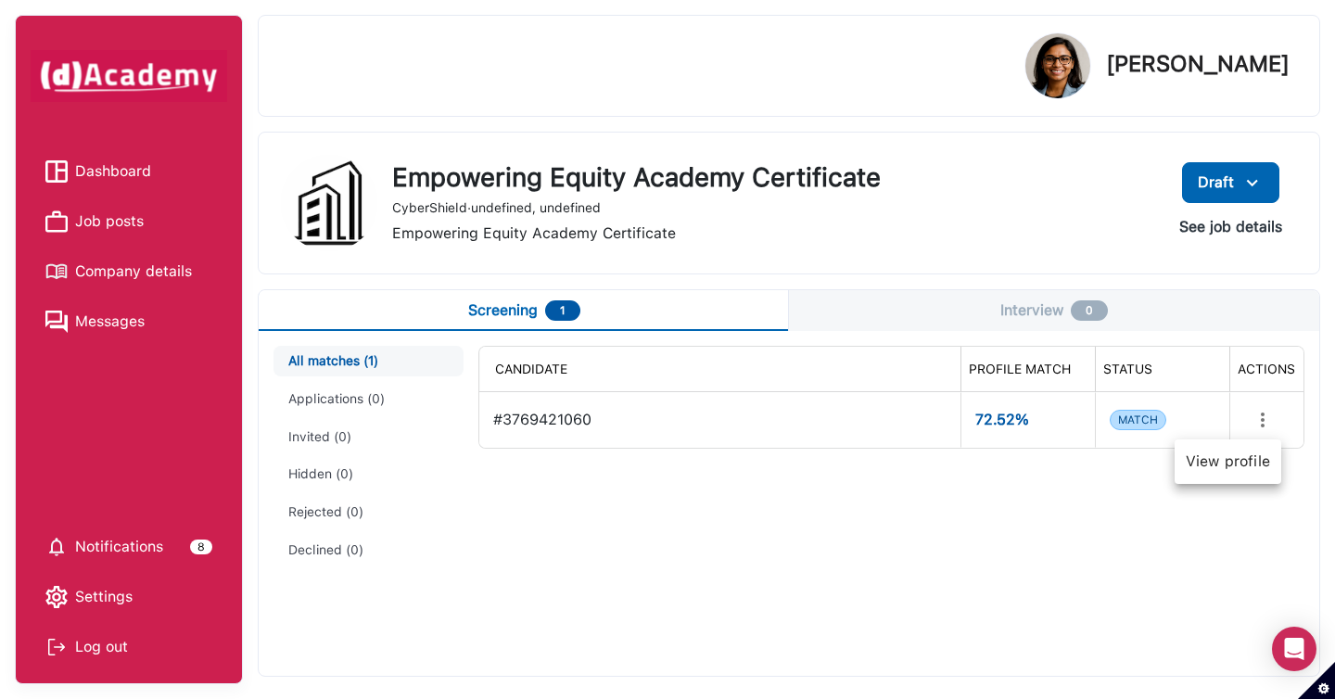
click at [1147, 515] on div at bounding box center [667, 349] width 1335 height 699
click at [1255, 179] on img at bounding box center [1252, 183] width 22 height 23
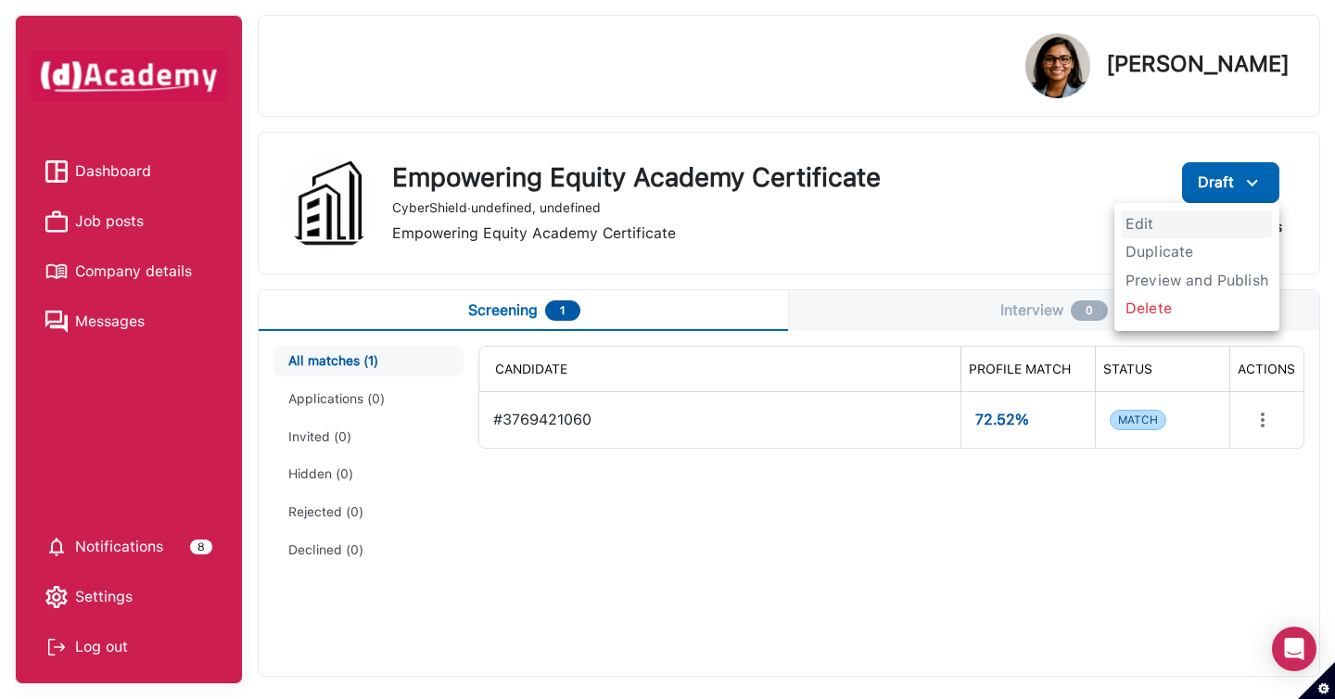
click at [1198, 231] on span "Edit" at bounding box center [1197, 224] width 150 height 28
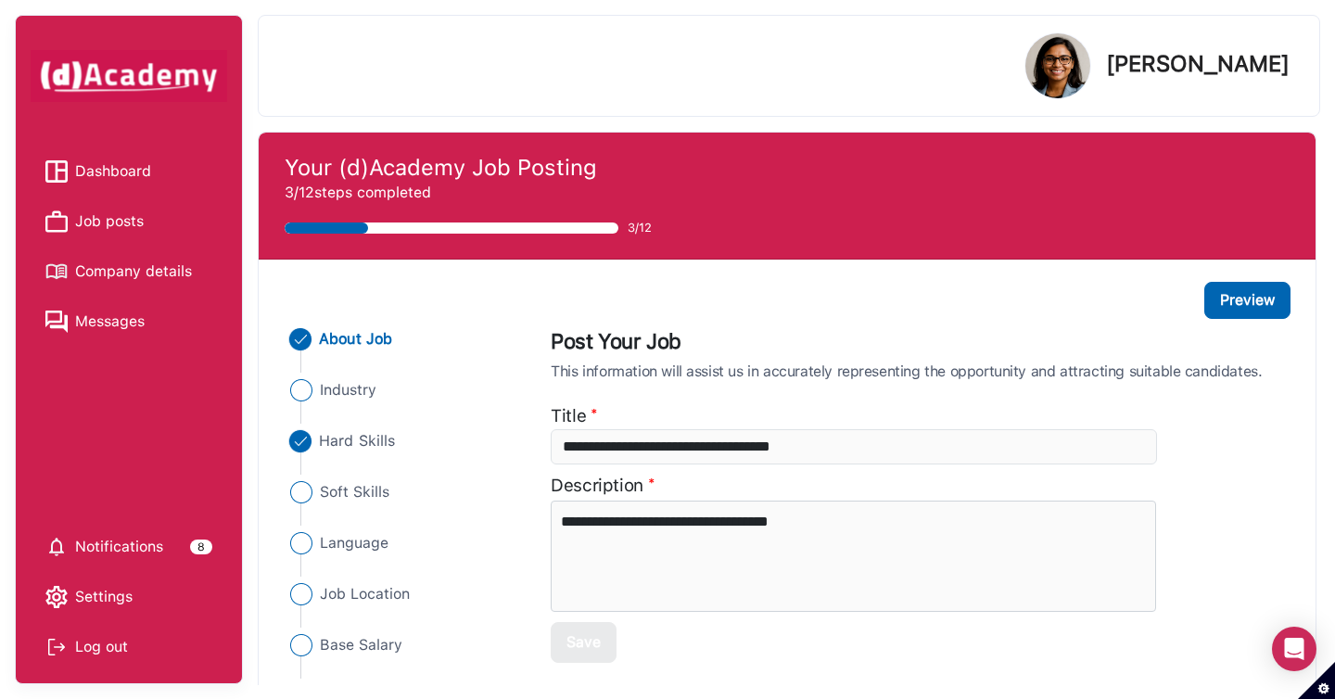
click at [363, 444] on span "Hard Skills" at bounding box center [358, 441] width 76 height 22
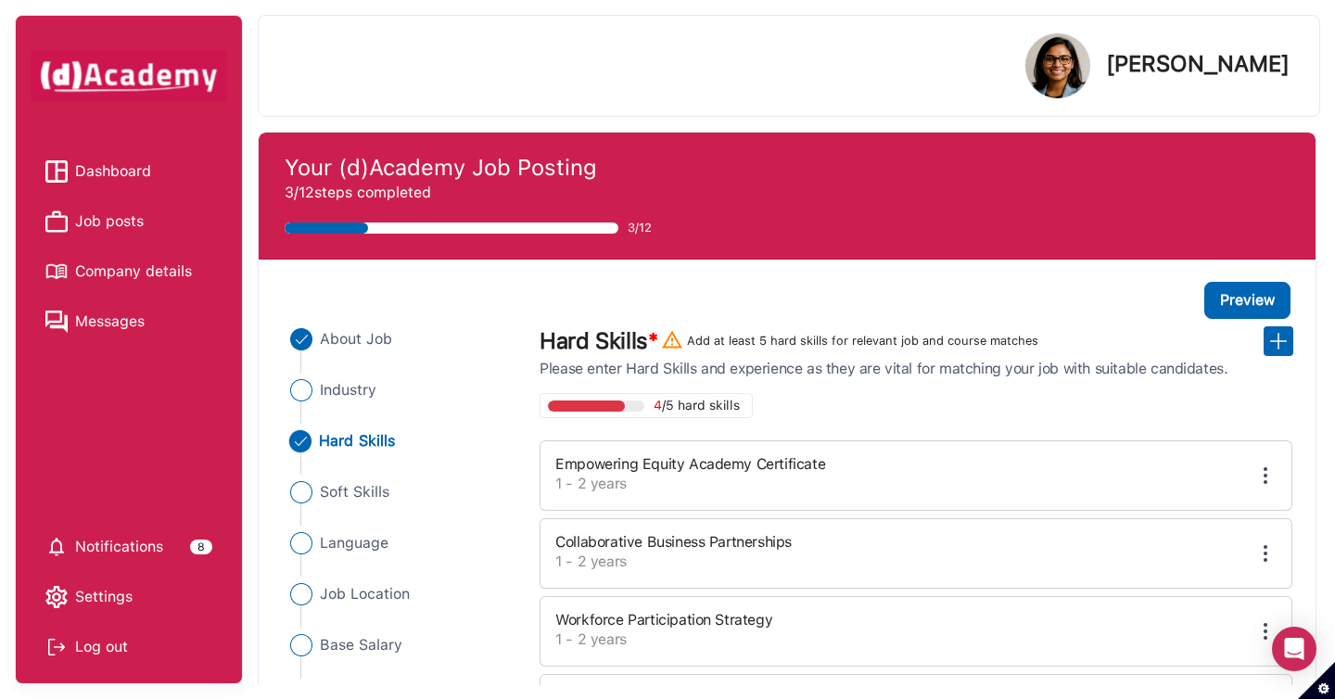
scroll to position [245, 0]
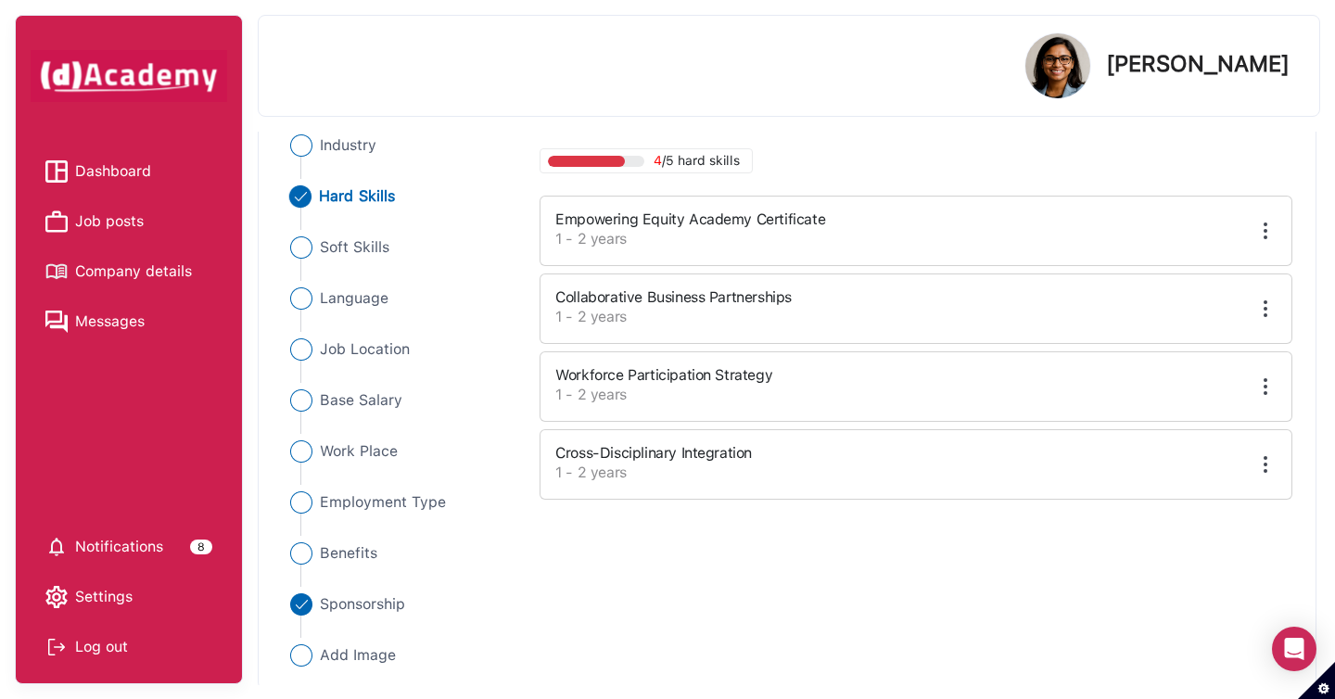
click at [1274, 234] on img at bounding box center [1265, 231] width 22 height 22
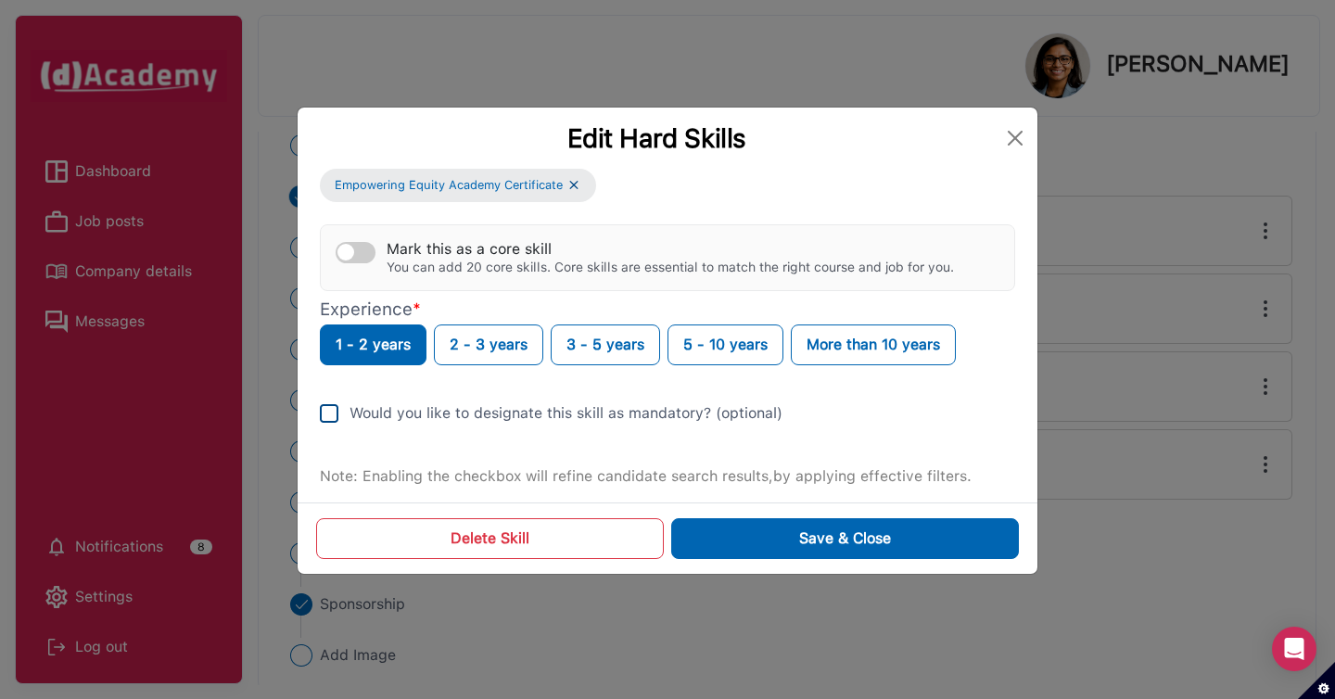
click at [334, 414] on img at bounding box center [329, 413] width 19 height 19
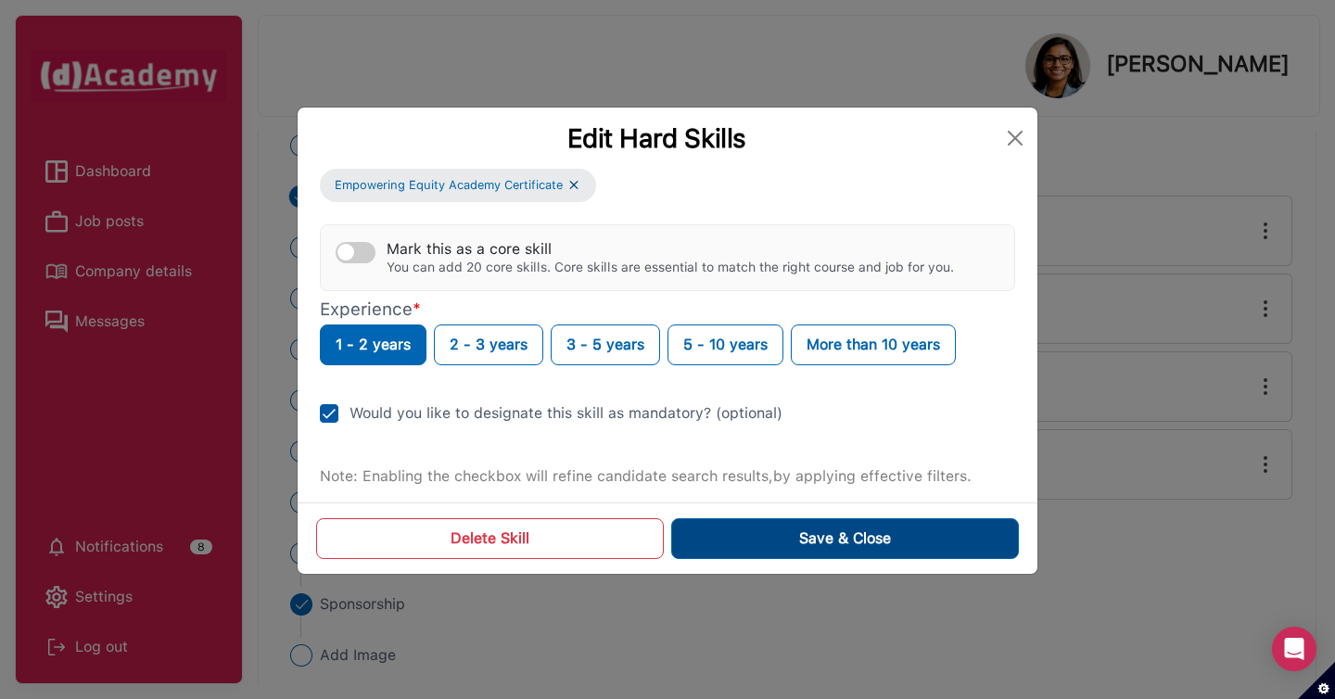
click at [848, 549] on div "Save & Close" at bounding box center [845, 539] width 92 height 22
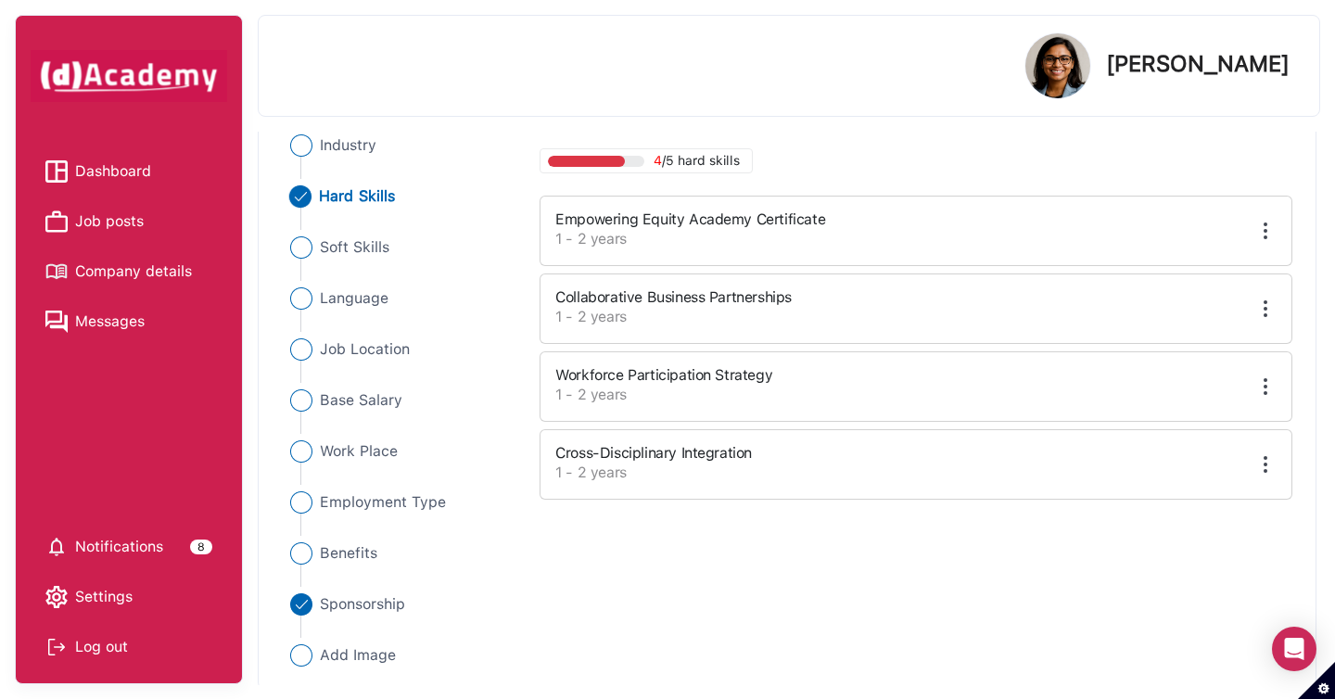
click at [111, 223] on span "Job posts" at bounding box center [109, 222] width 69 height 28
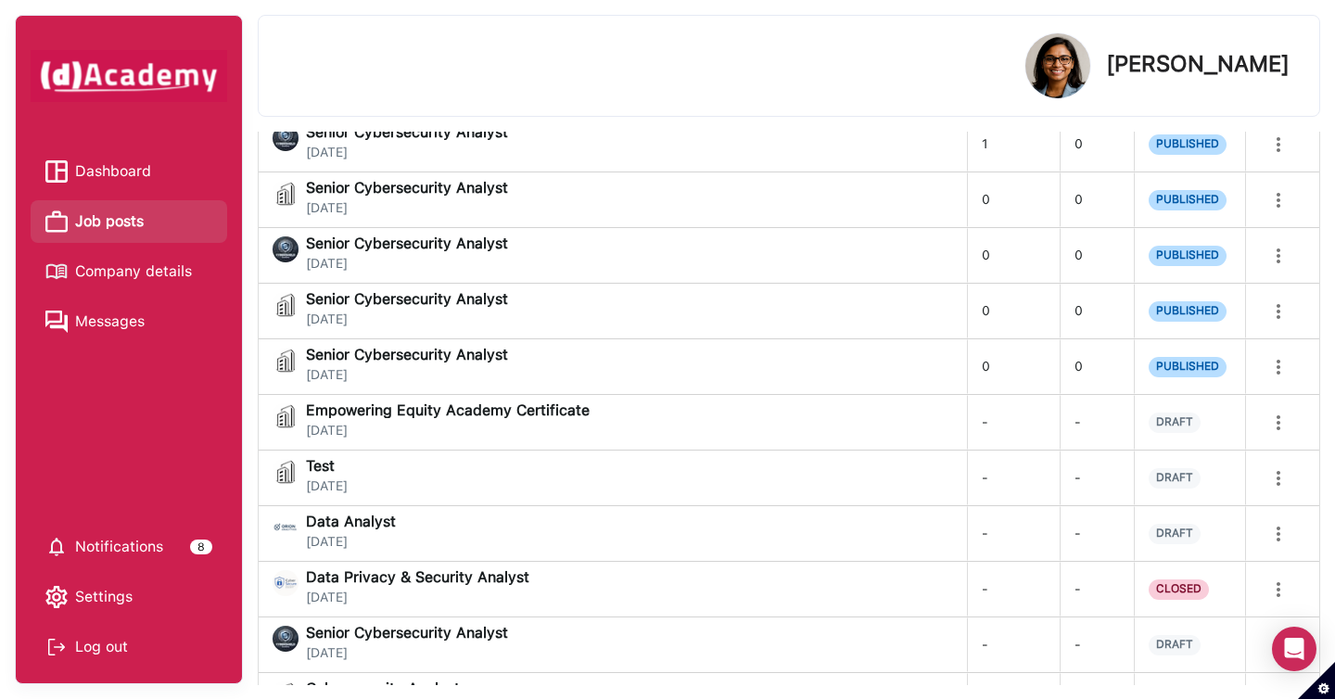
scroll to position [513, 0]
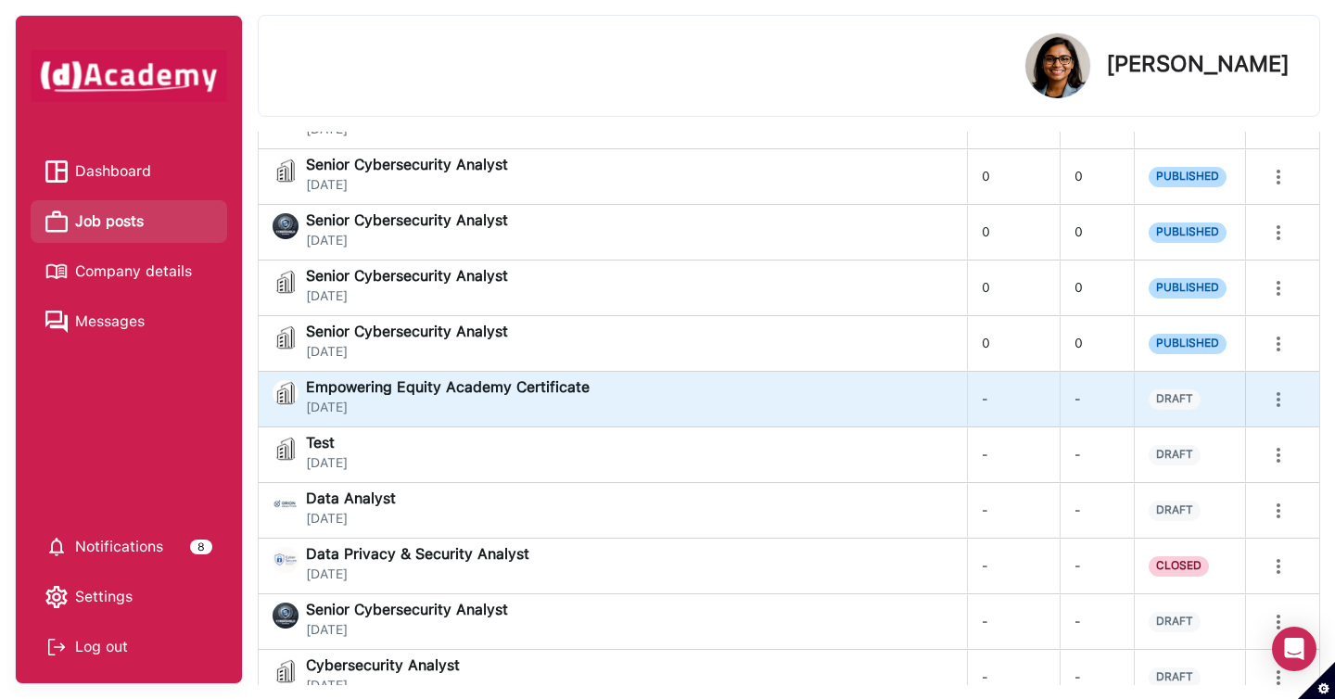
click at [772, 413] on div "Empowering Equity Academy Certificate [DATE]" at bounding box center [613, 398] width 680 height 37
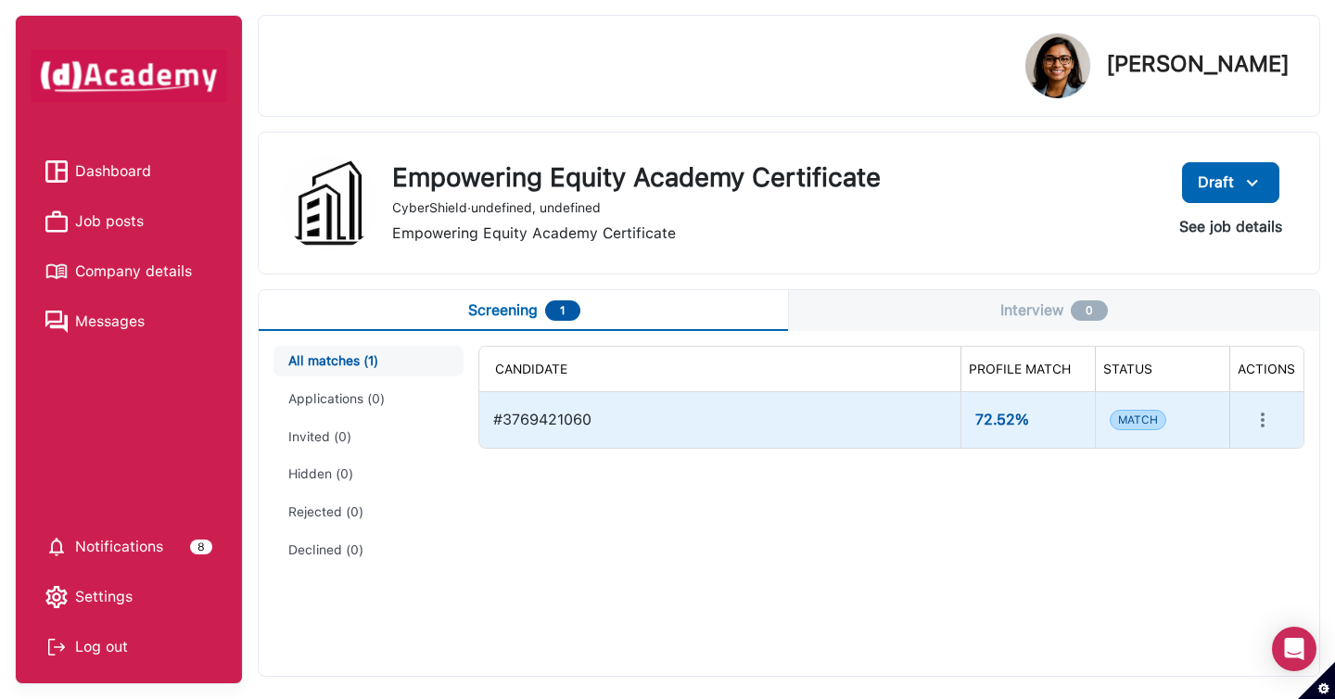
click at [1264, 437] on button "more" at bounding box center [1262, 419] width 37 height 37
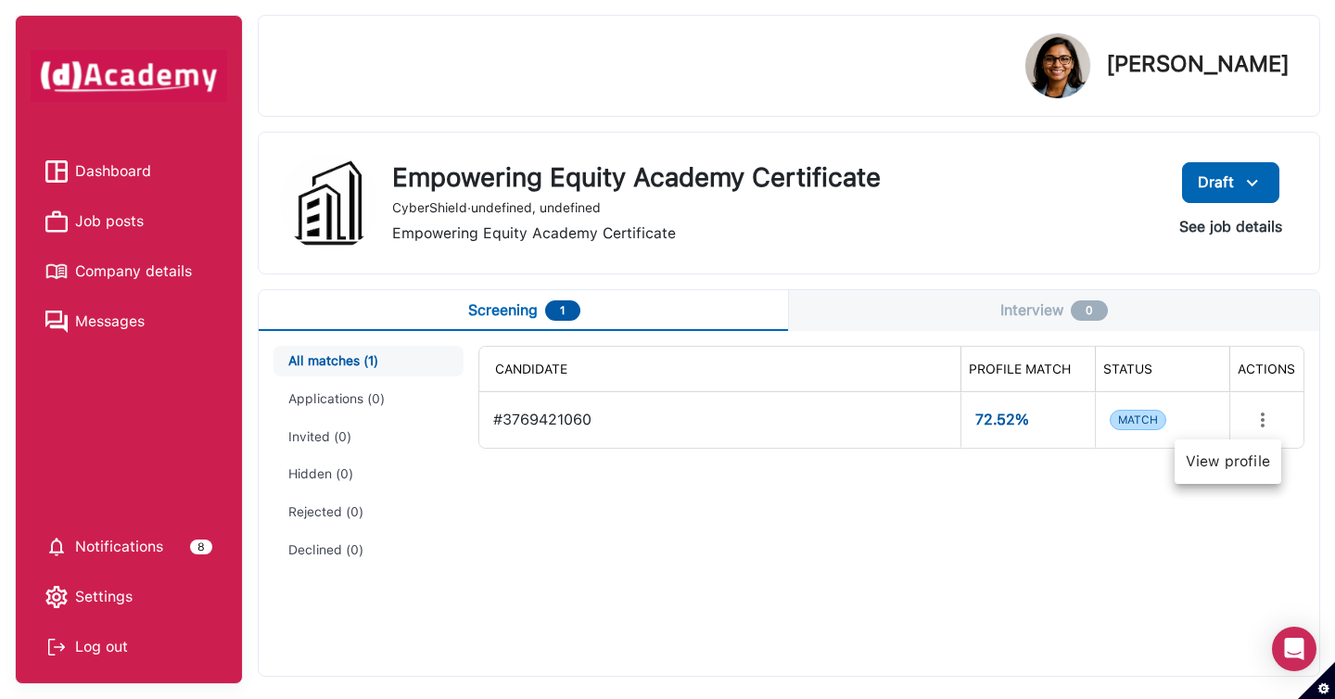
click at [1278, 227] on div at bounding box center [667, 349] width 1335 height 699
click at [1262, 223] on button "See job details" at bounding box center [1230, 226] width 133 height 33
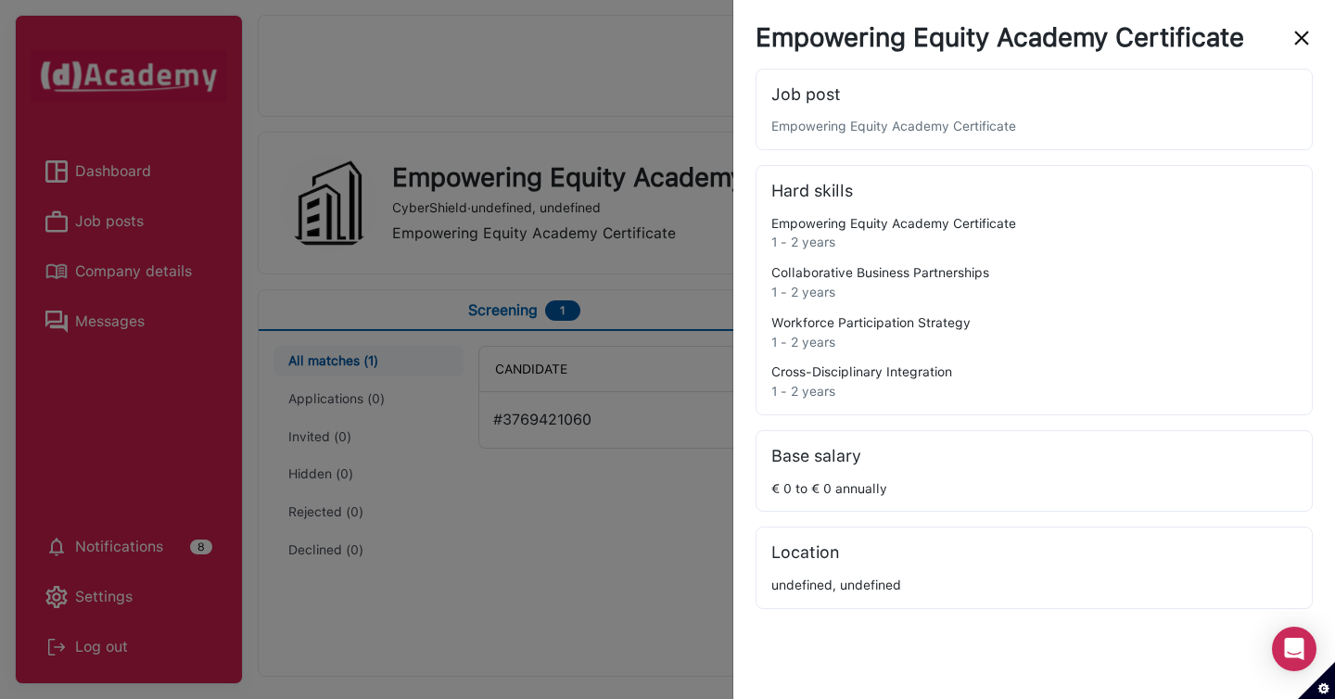
click at [533, 554] on div at bounding box center [667, 349] width 1335 height 699
